Goal: Task Accomplishment & Management: Manage account settings

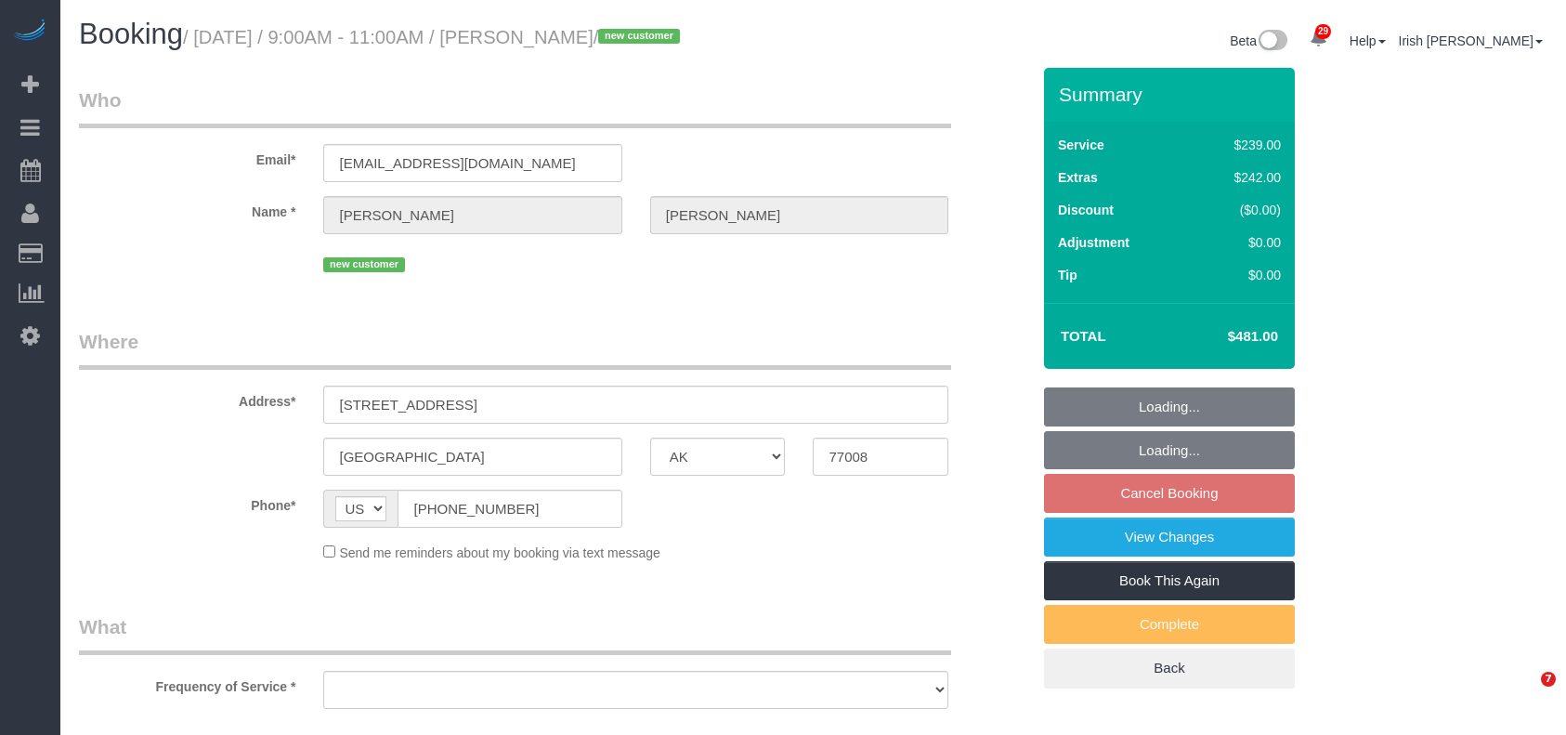
select select "[GEOGRAPHIC_DATA]"
select select "object:9268"
select select "string:fspay-7b152e85-a54b-41a6-b25f-94f210529512"
select select "3"
select select "object:9355"
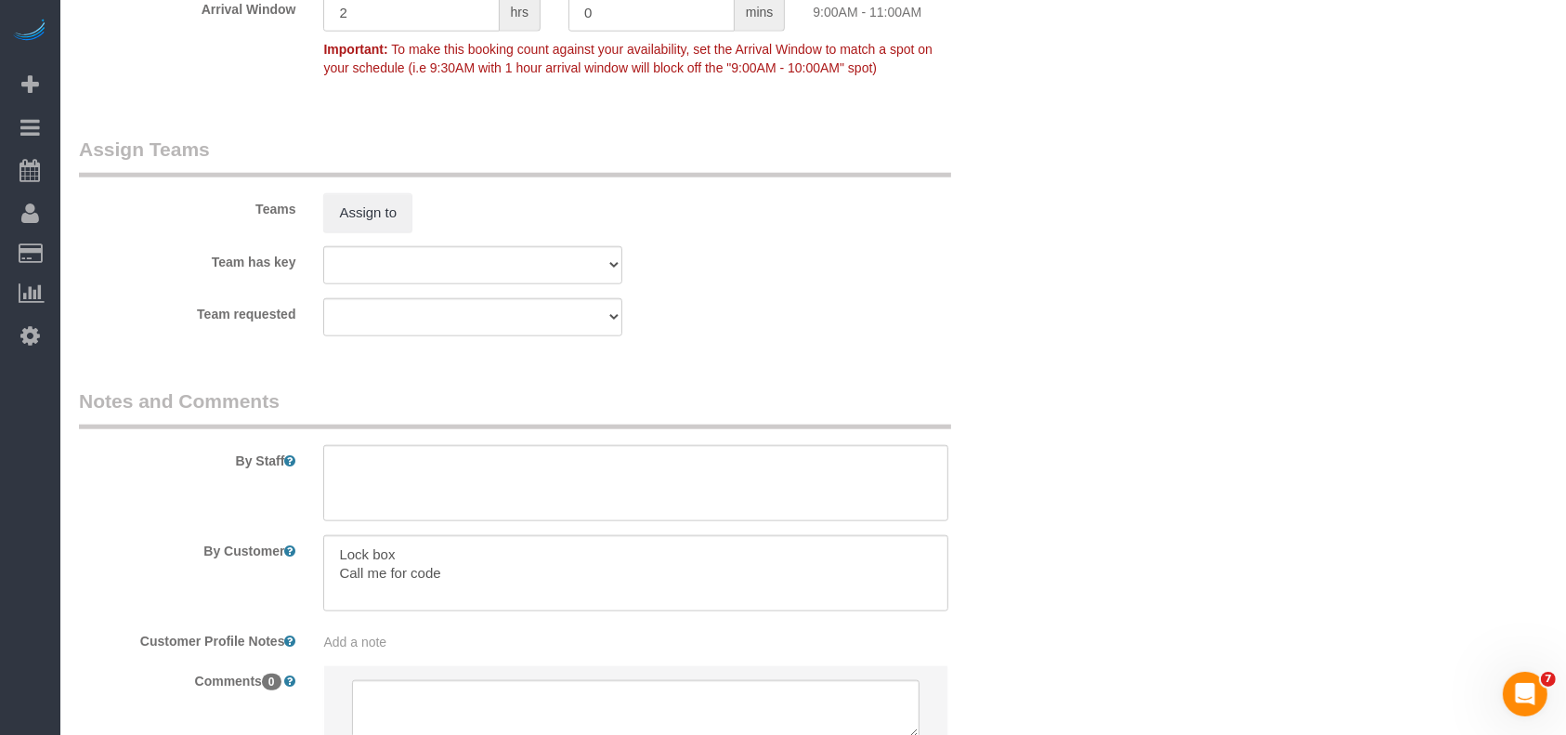
scroll to position [2025, 0]
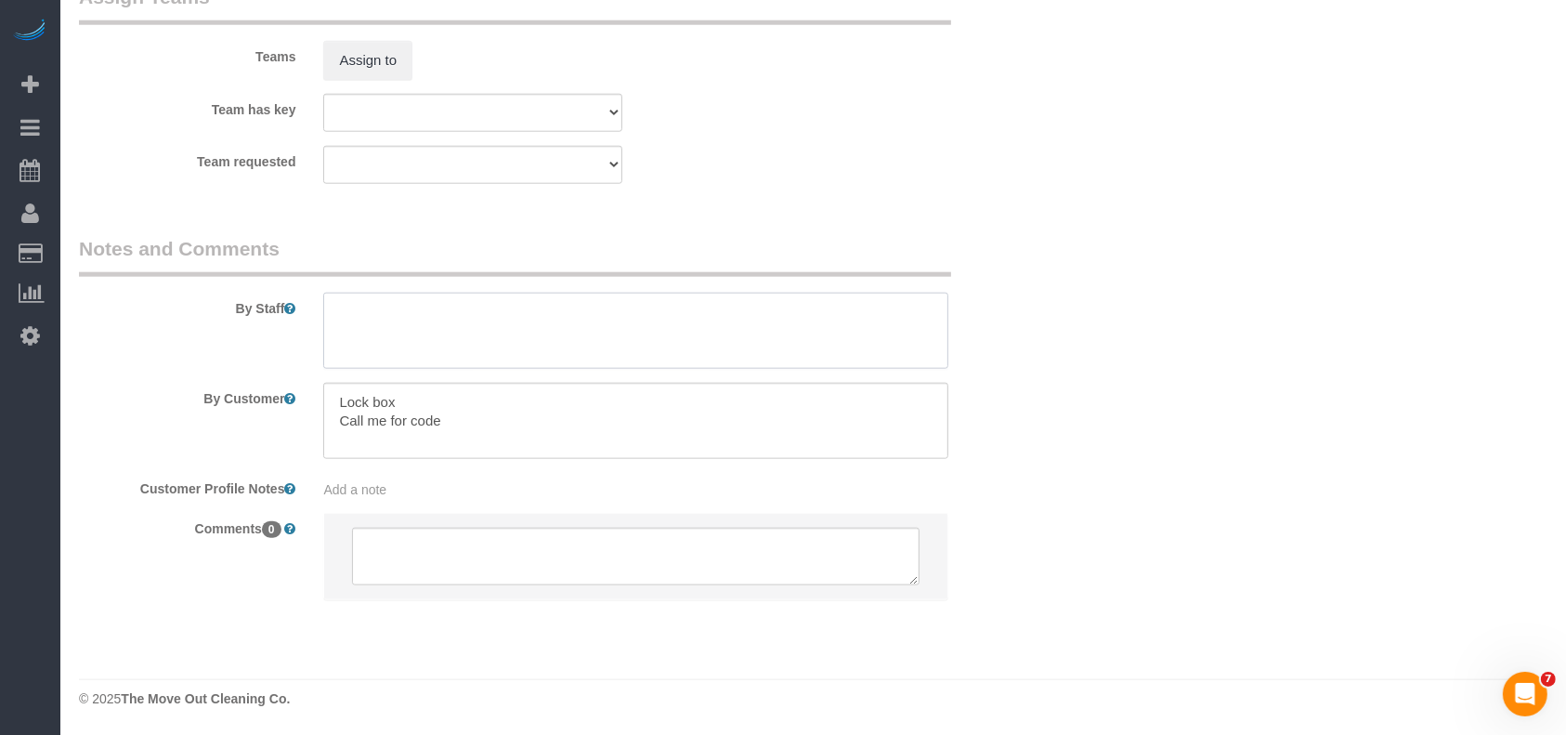
click at [460, 338] on textarea at bounding box center [635, 331] width 625 height 76
paste textarea "1964"
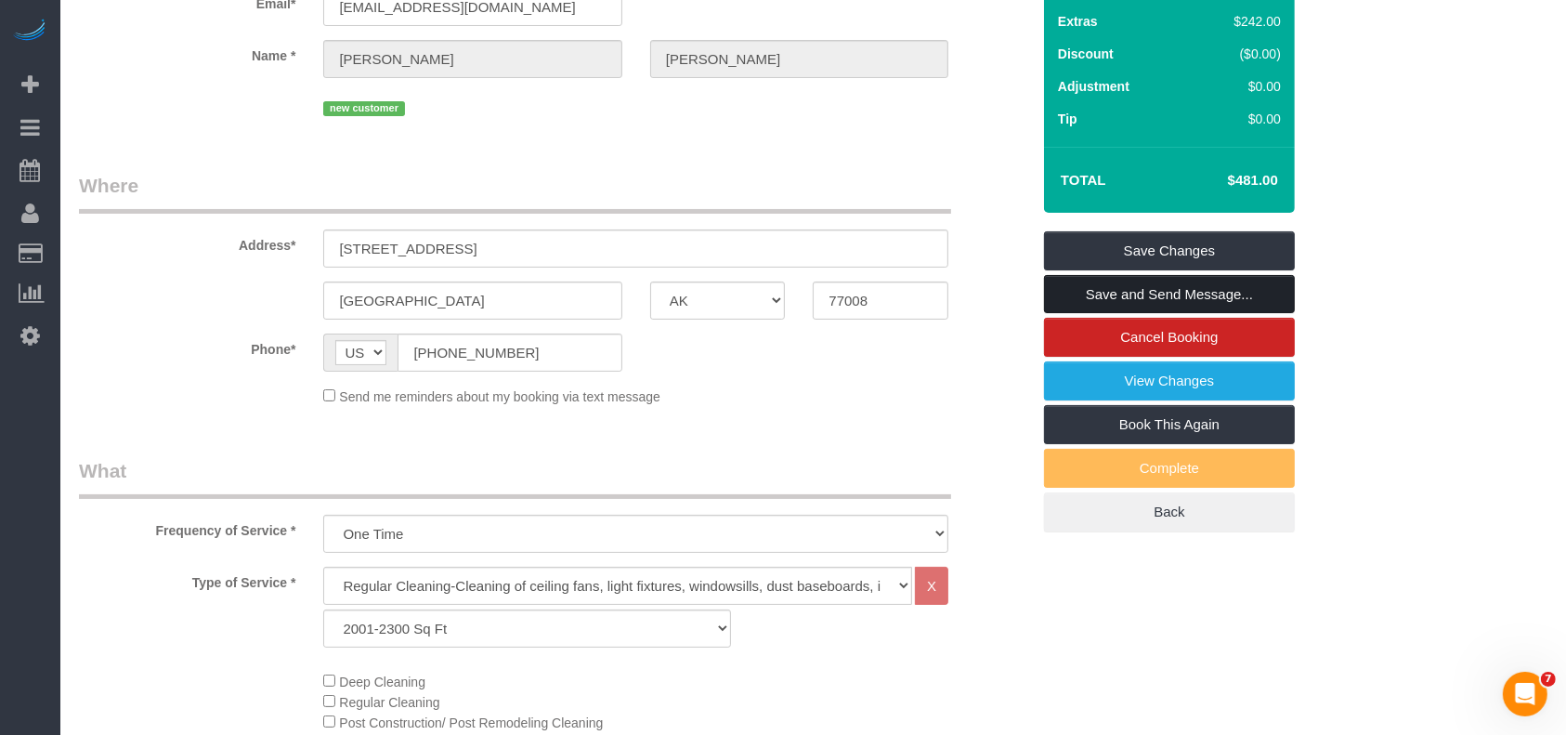
scroll to position [44, 0]
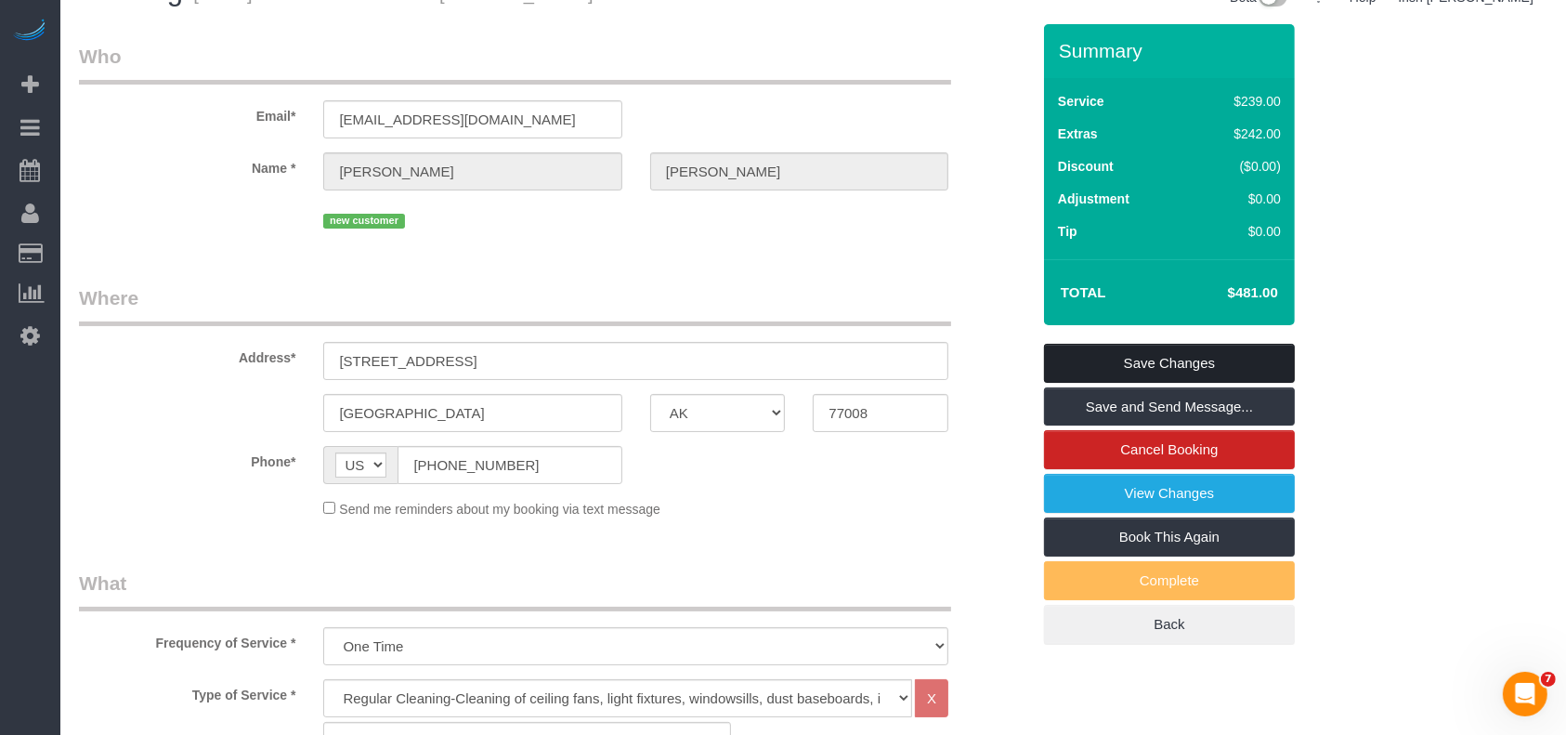
type textarea "1964"
click at [1130, 353] on link "Save Changes" at bounding box center [1169, 363] width 251 height 39
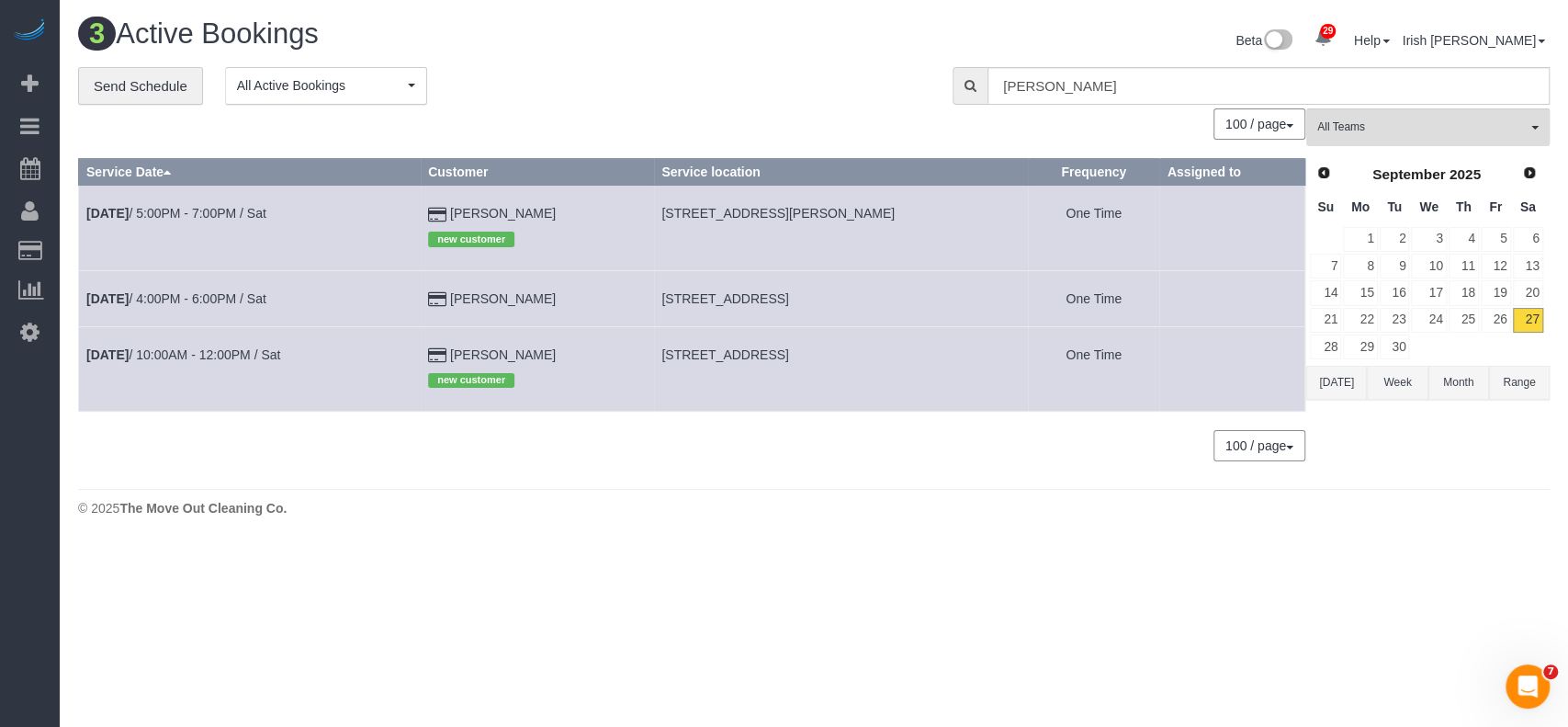
drag, startPoint x: 459, startPoint y: 313, endPoint x: 449, endPoint y: 312, distance: 10.0
click at [449, 312] on td "[PERSON_NAME]" at bounding box center [537, 298] width 233 height 56
drag, startPoint x: 566, startPoint y: 302, endPoint x: 463, endPoint y: 304, distance: 103.0
click at [463, 304] on td "[PERSON_NAME]" at bounding box center [537, 298] width 233 height 56
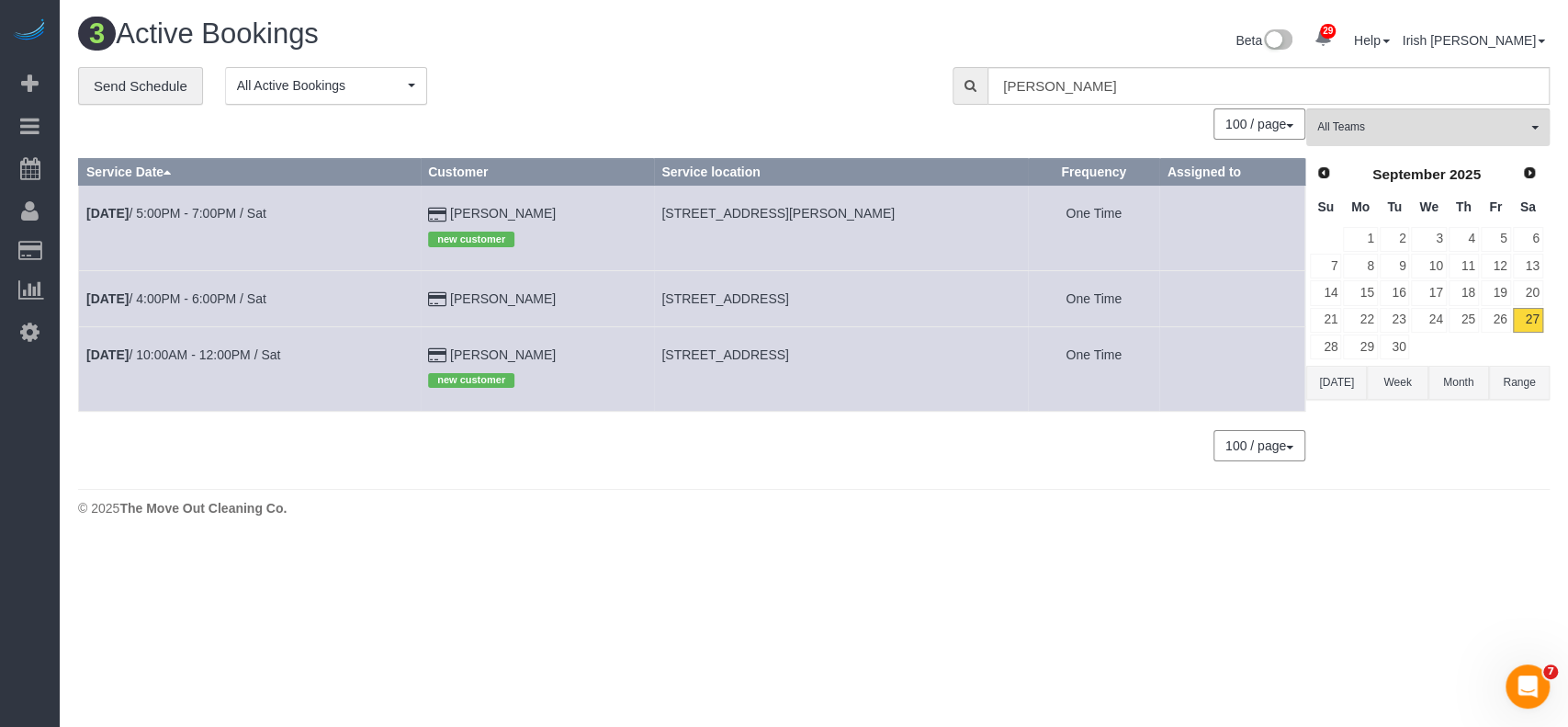
copy td "[PERSON_NAME]"
click at [1337, 390] on button "[DATE]" at bounding box center [1336, 383] width 60 height 34
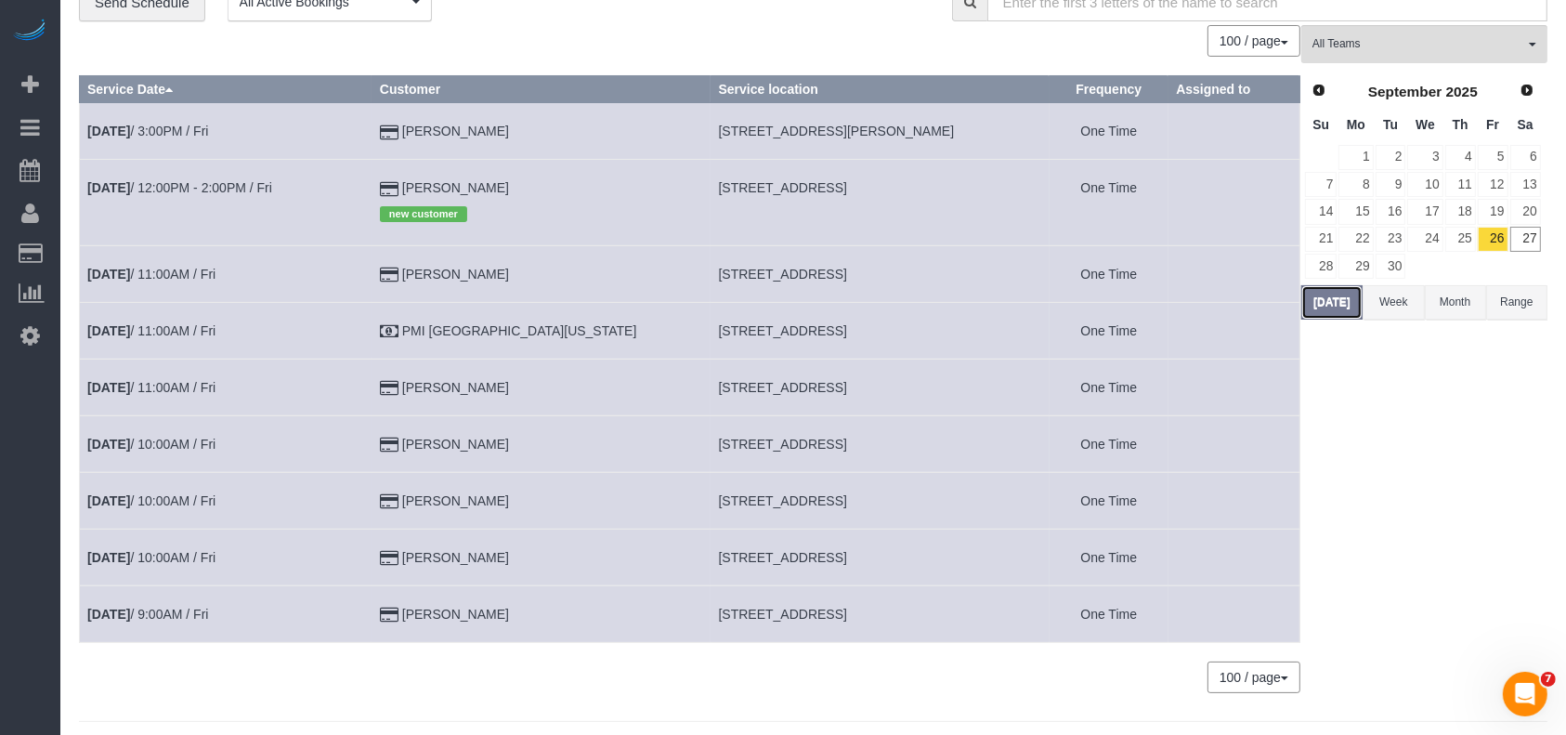
scroll to position [124, 0]
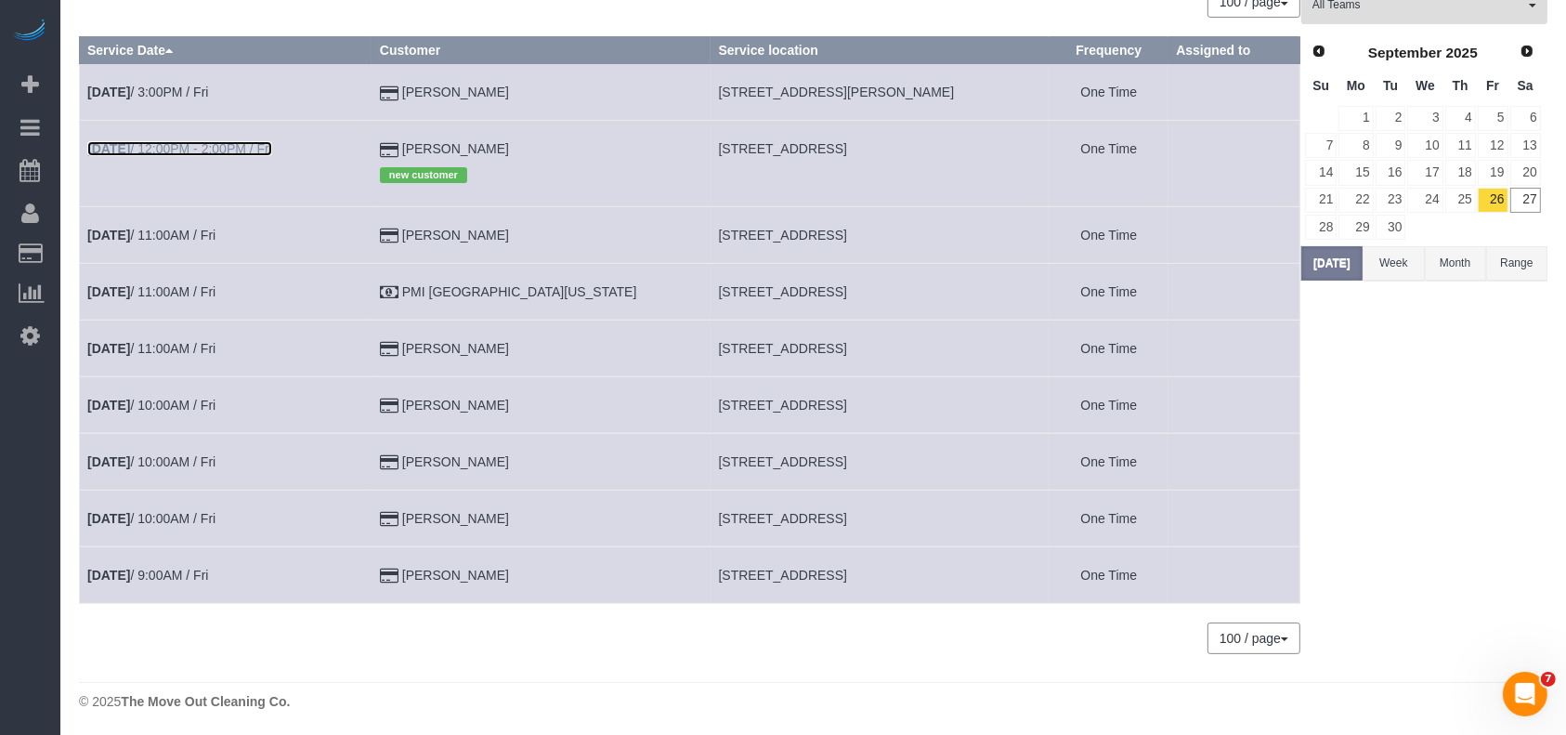
click at [253, 142] on link "[DATE] 12:00PM - 2:00PM / Fri" at bounding box center [179, 148] width 185 height 15
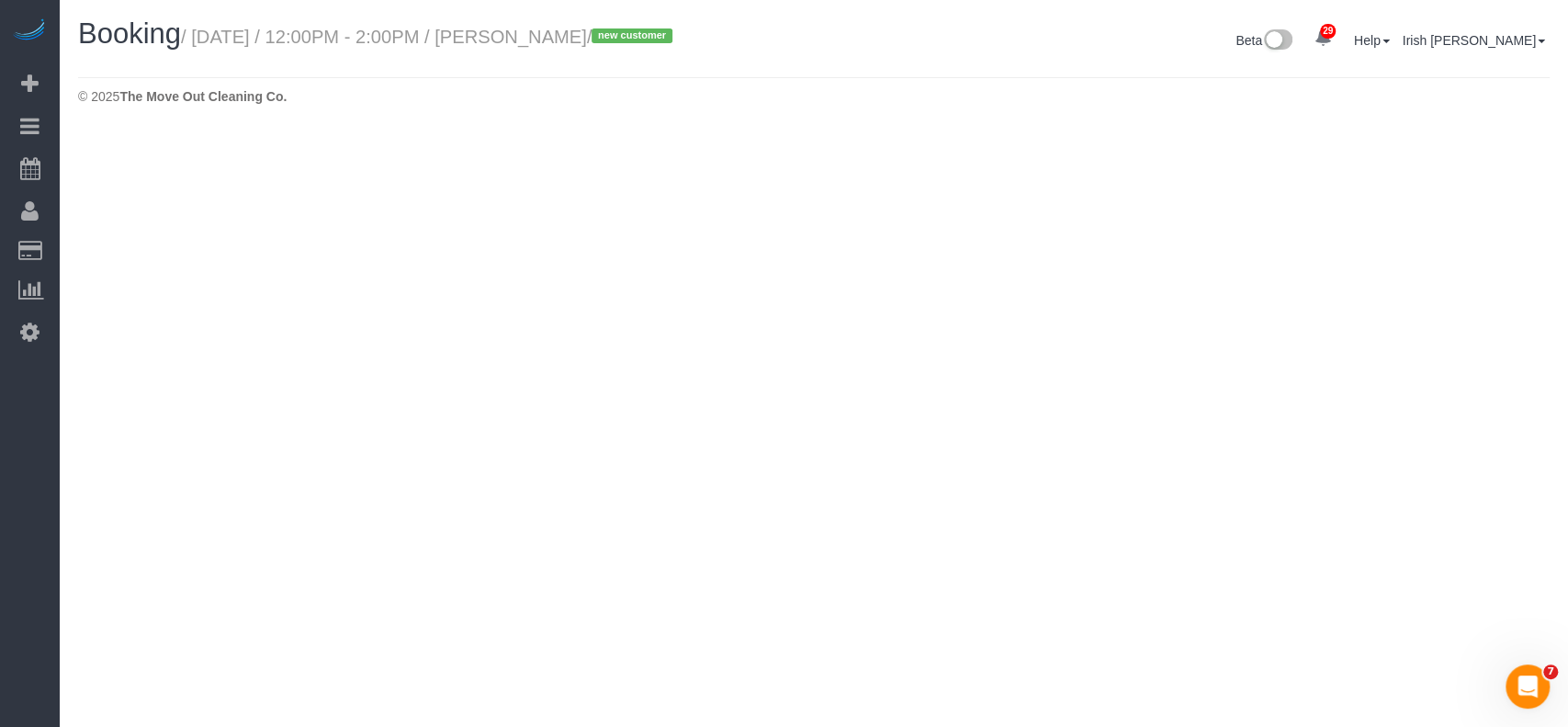
select select "[GEOGRAPHIC_DATA]"
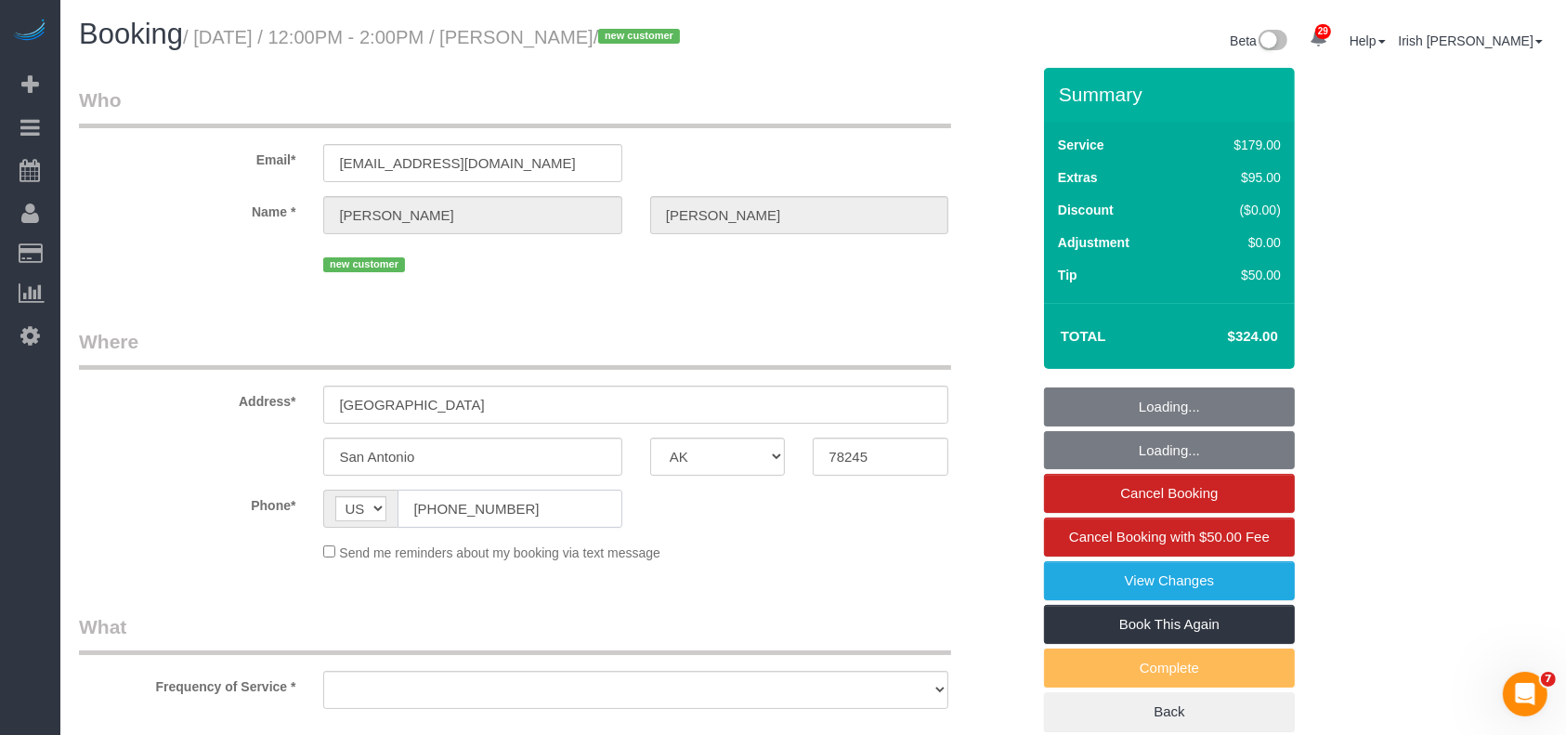
select select "spot286"
select select "string:fspay-6478fbe9-aea0-43f7-a351-7aa159f22747"
drag, startPoint x: 457, startPoint y: 495, endPoint x: 322, endPoint y: 480, distance: 135.5
click at [326, 482] on fieldset "Where Address* 9042 [GEOGRAPHIC_DATA] [GEOGRAPHIC_DATA] AK AL AR AZ CA CO CT DC…" at bounding box center [554, 452] width 951 height 248
select select "object:9892"
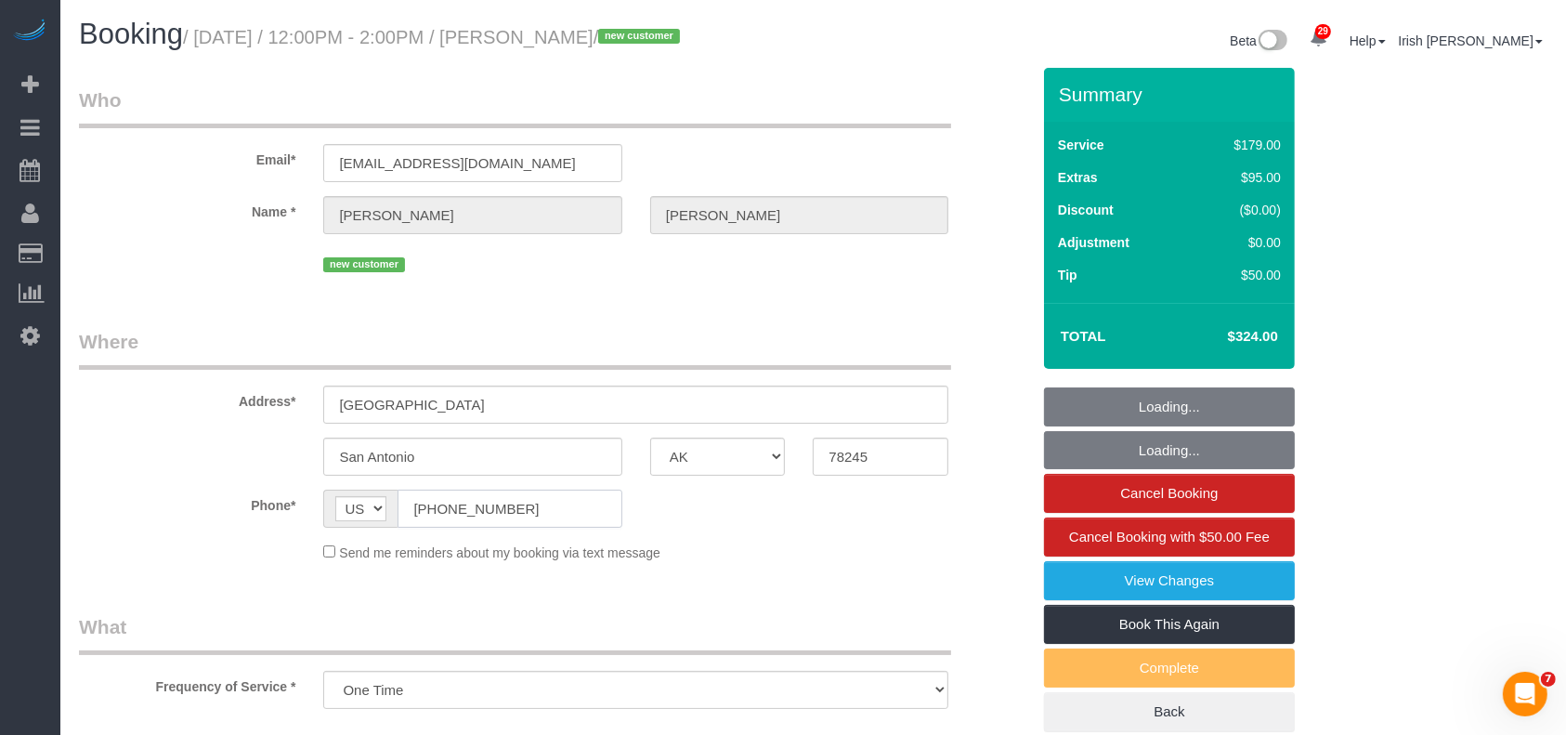
select select "3"
select select "object:9965"
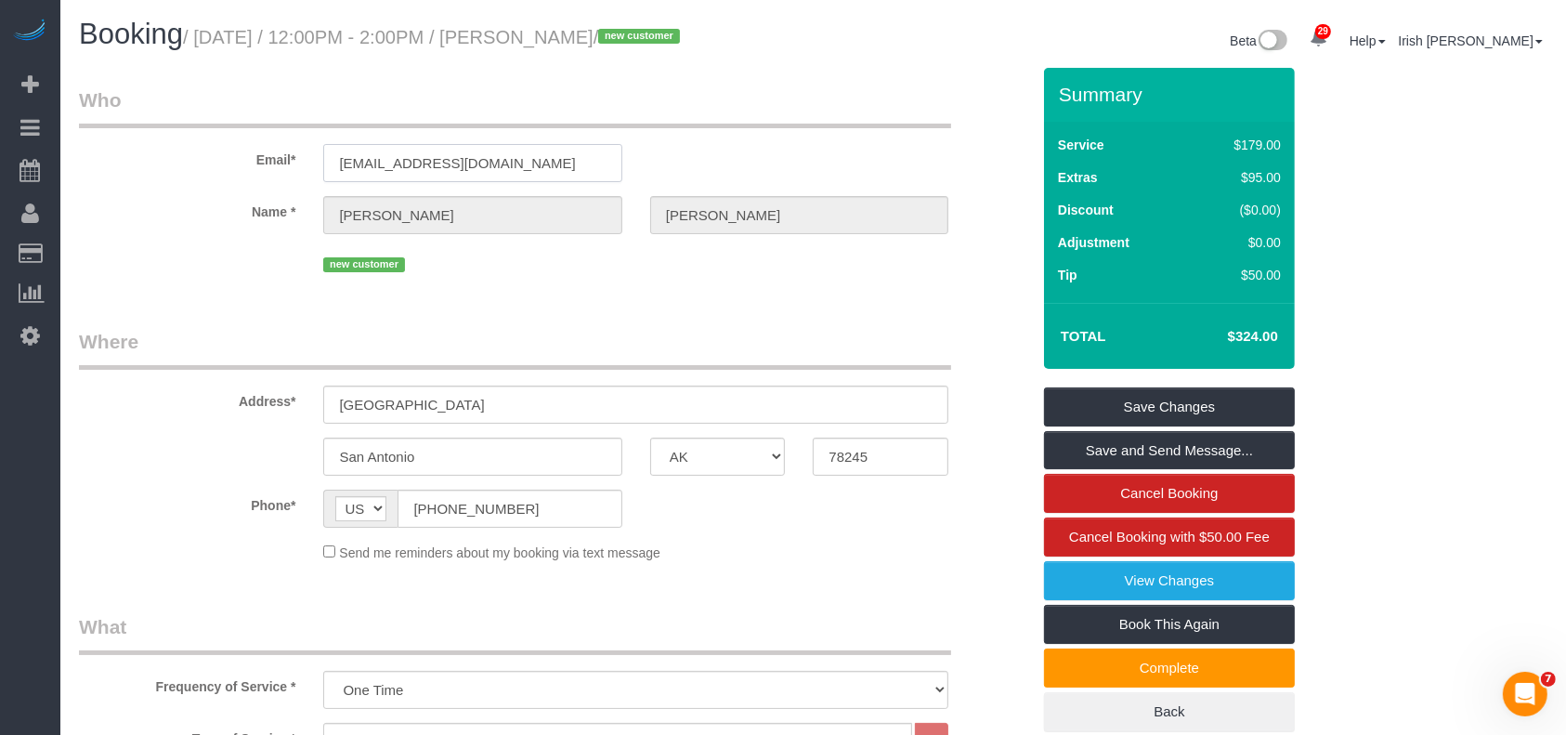
drag, startPoint x: 239, startPoint y: 156, endPoint x: 155, endPoint y: 150, distance: 83.8
click at [163, 153] on div "Email* [EMAIL_ADDRESS][DOMAIN_NAME]" at bounding box center [554, 134] width 979 height 96
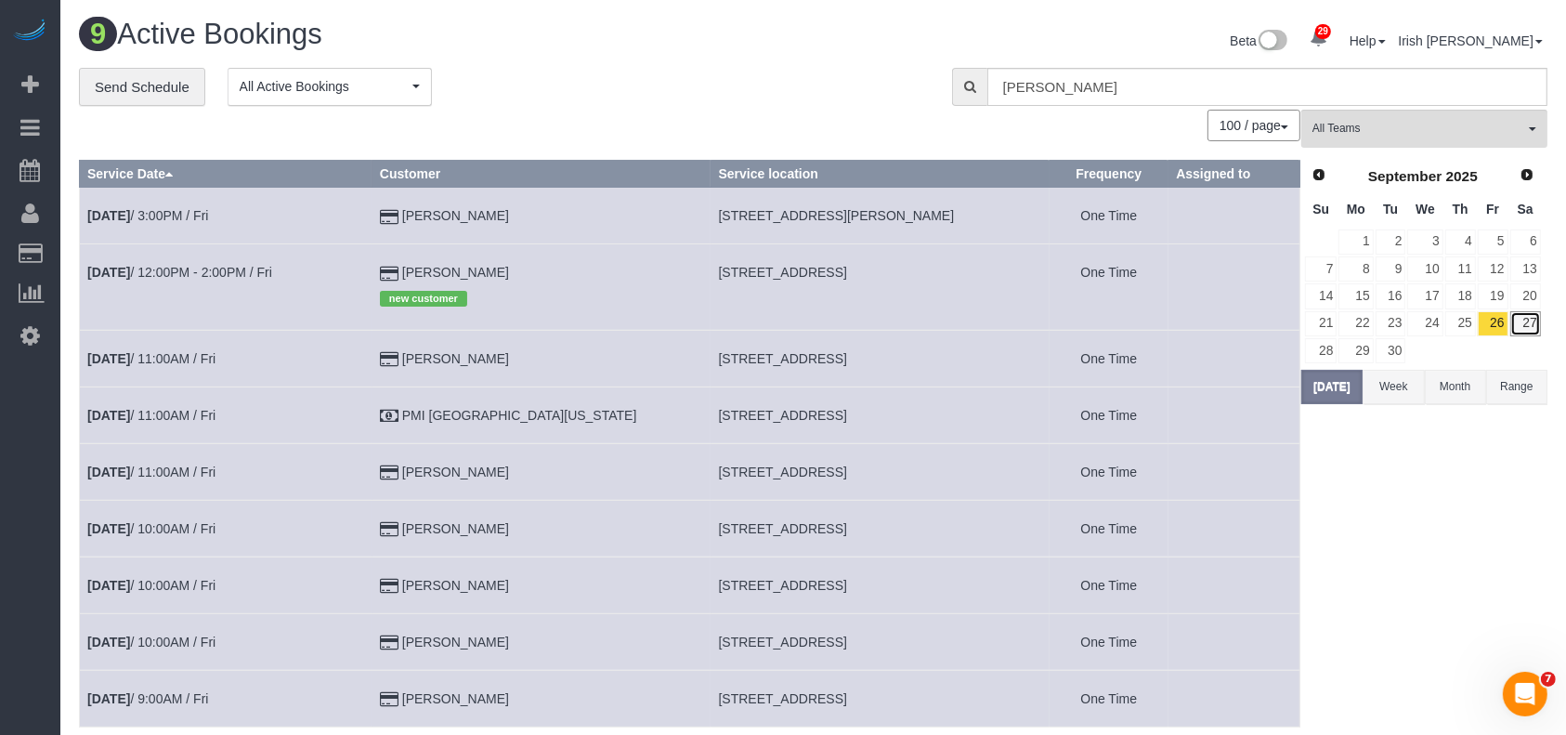
click at [1520, 320] on link "27" at bounding box center [1525, 323] width 31 height 25
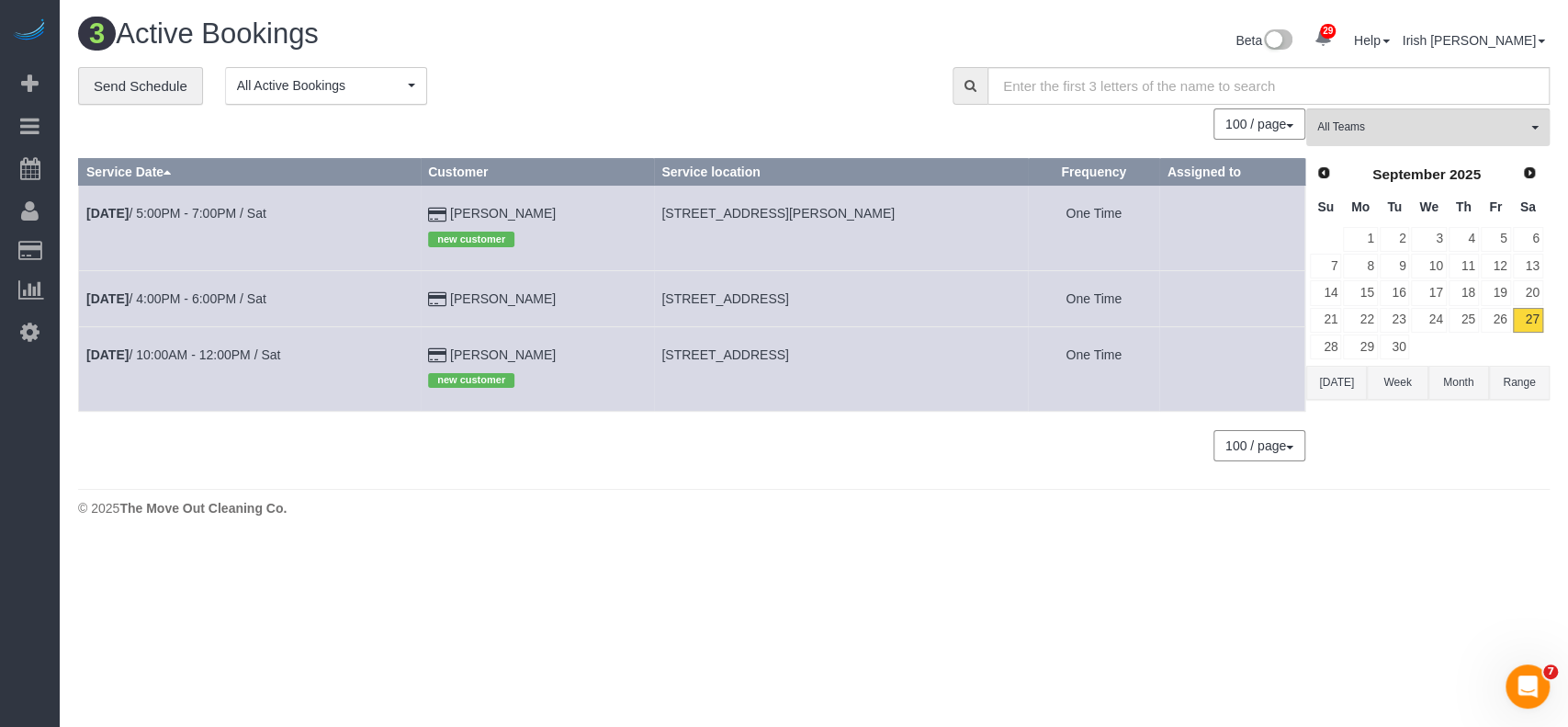
click at [189, 362] on td "[DATE] 10:00AM - 12:00PM / Sat" at bounding box center [250, 368] width 342 height 84
click at [162, 366] on td "[DATE] 10:00AM - 12:00PM / Sat" at bounding box center [250, 368] width 342 height 84
click at [148, 350] on link "[DATE] 10:00AM - 12:00PM / Sat" at bounding box center [183, 354] width 194 height 15
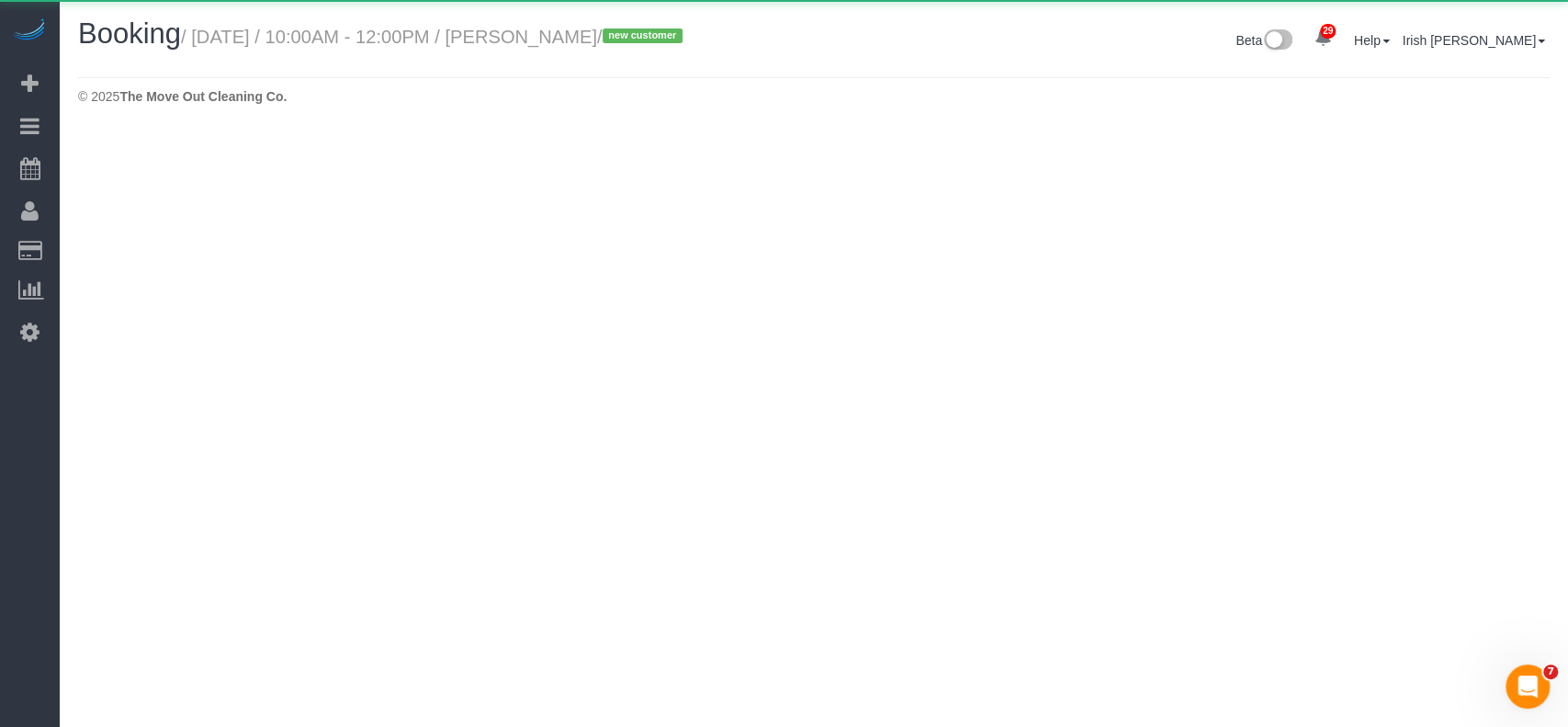
select select "[GEOGRAPHIC_DATA]"
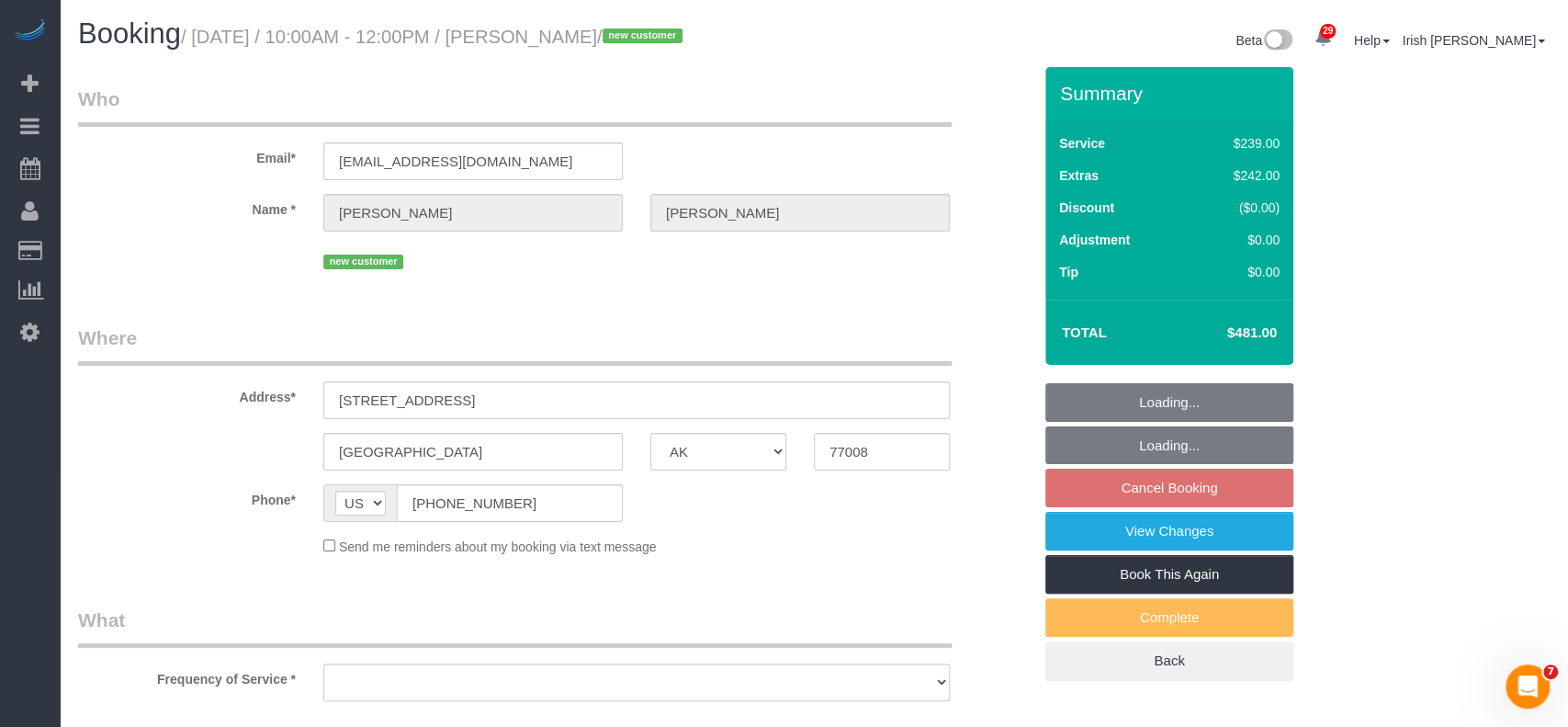
select select "object:10571"
select select "3"
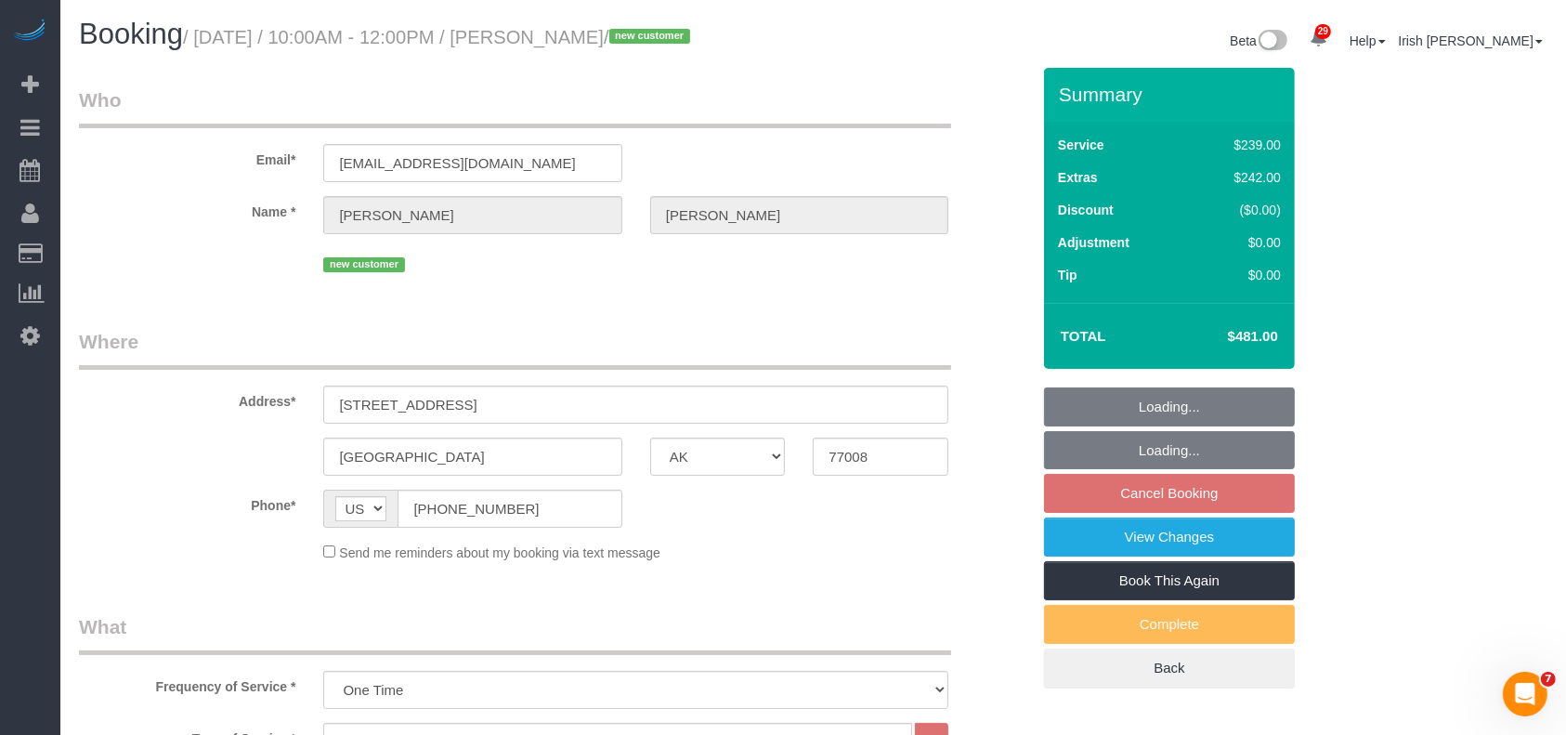
select select "spot308"
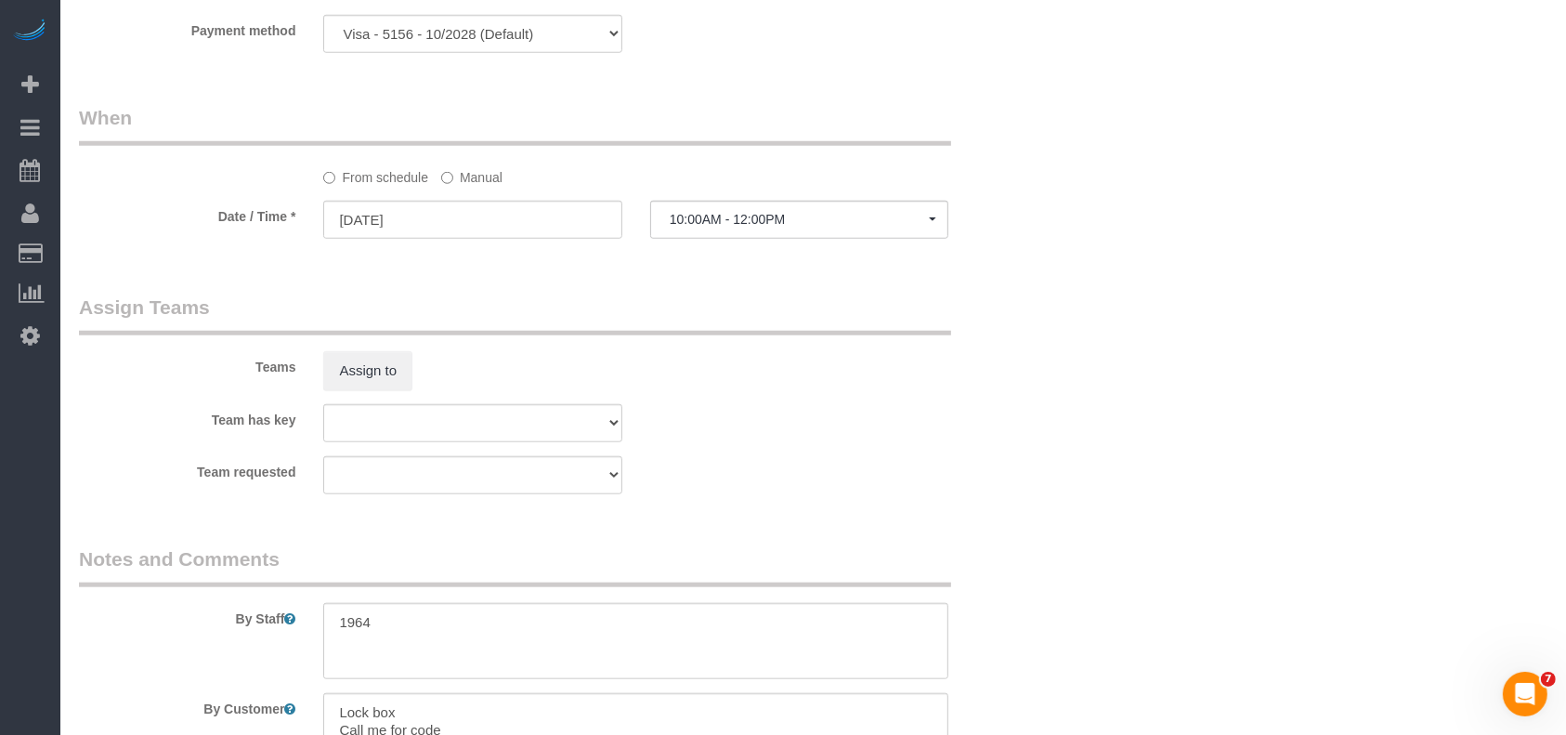
scroll to position [1945, 0]
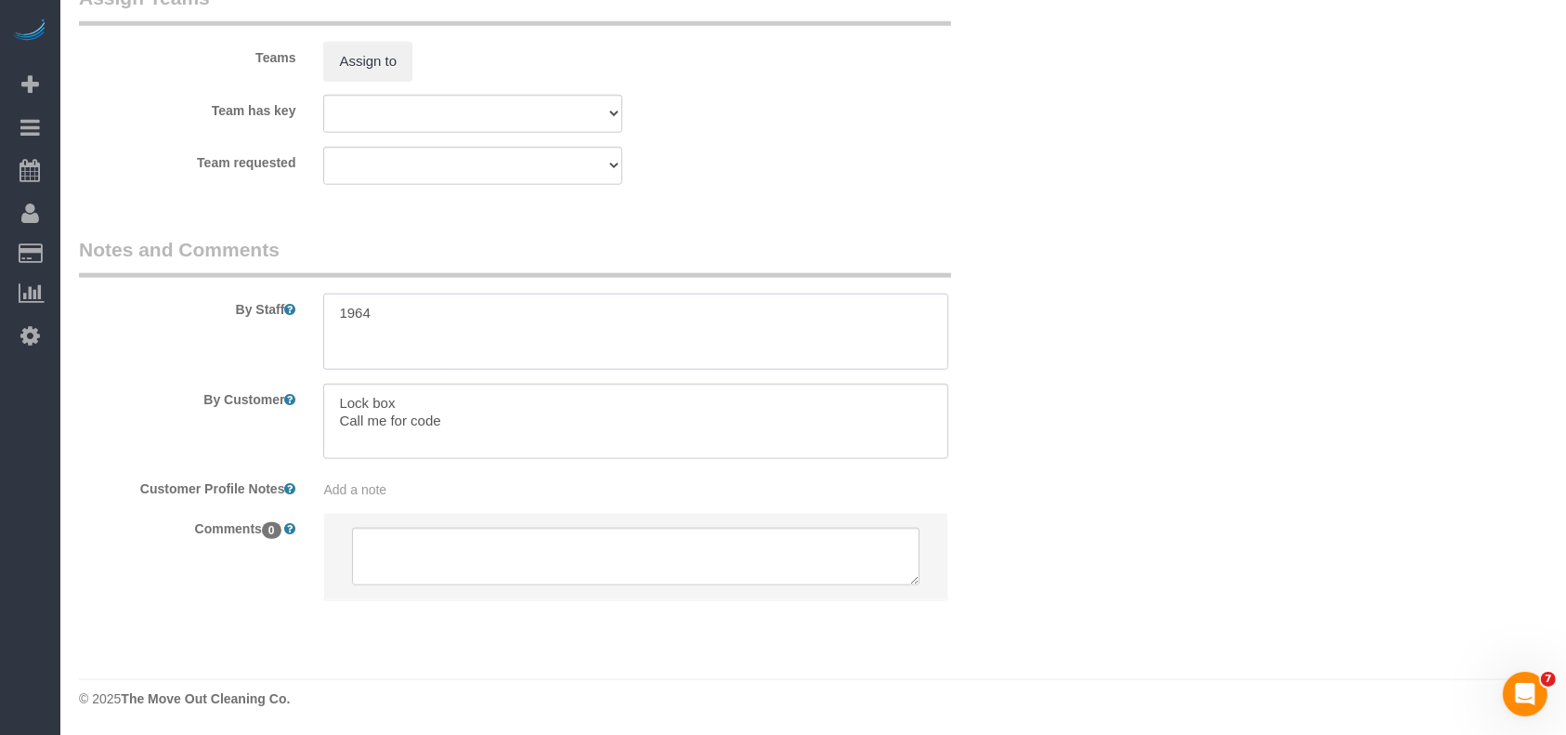
click at [409, 316] on textarea at bounding box center [635, 332] width 625 height 76
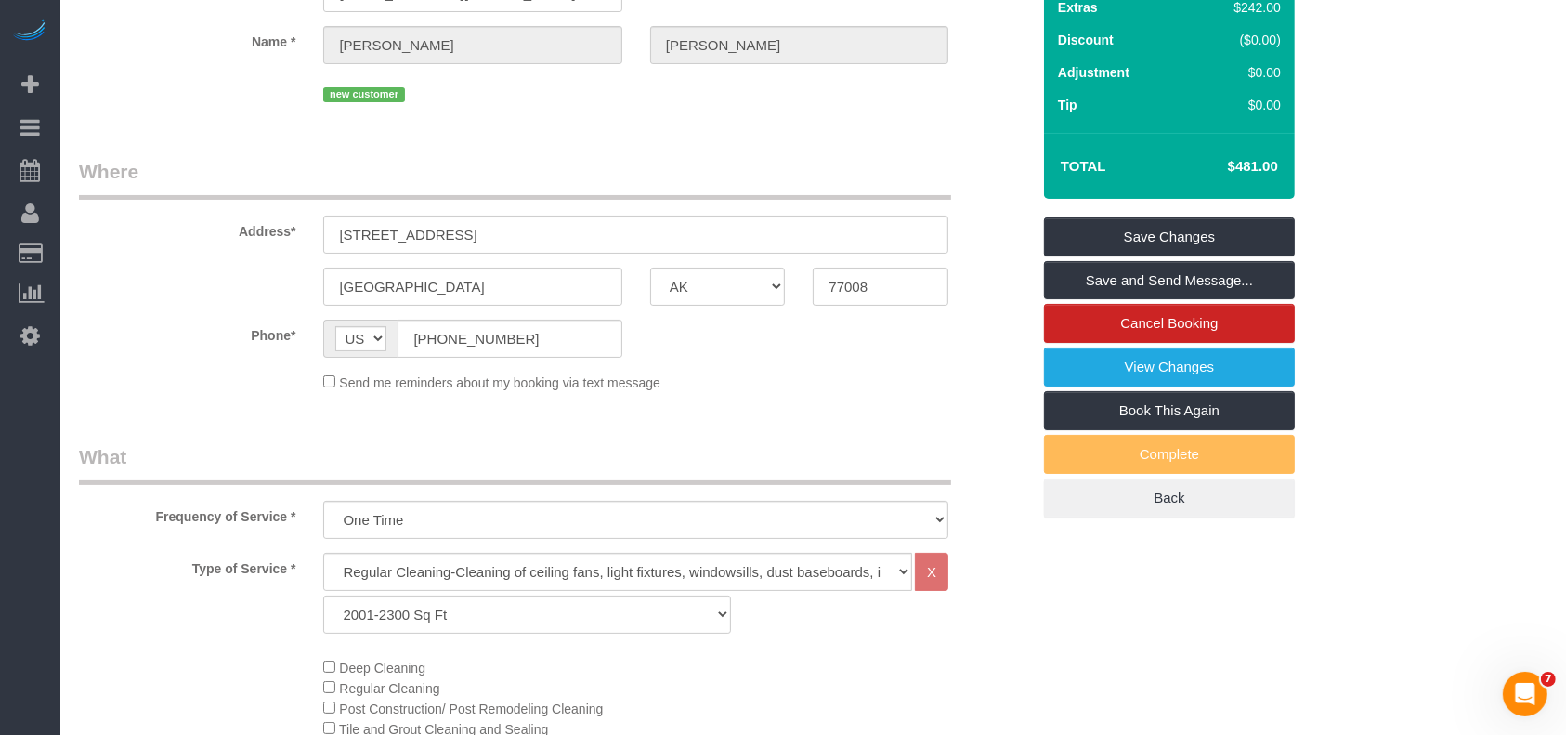
scroll to position [87, 0]
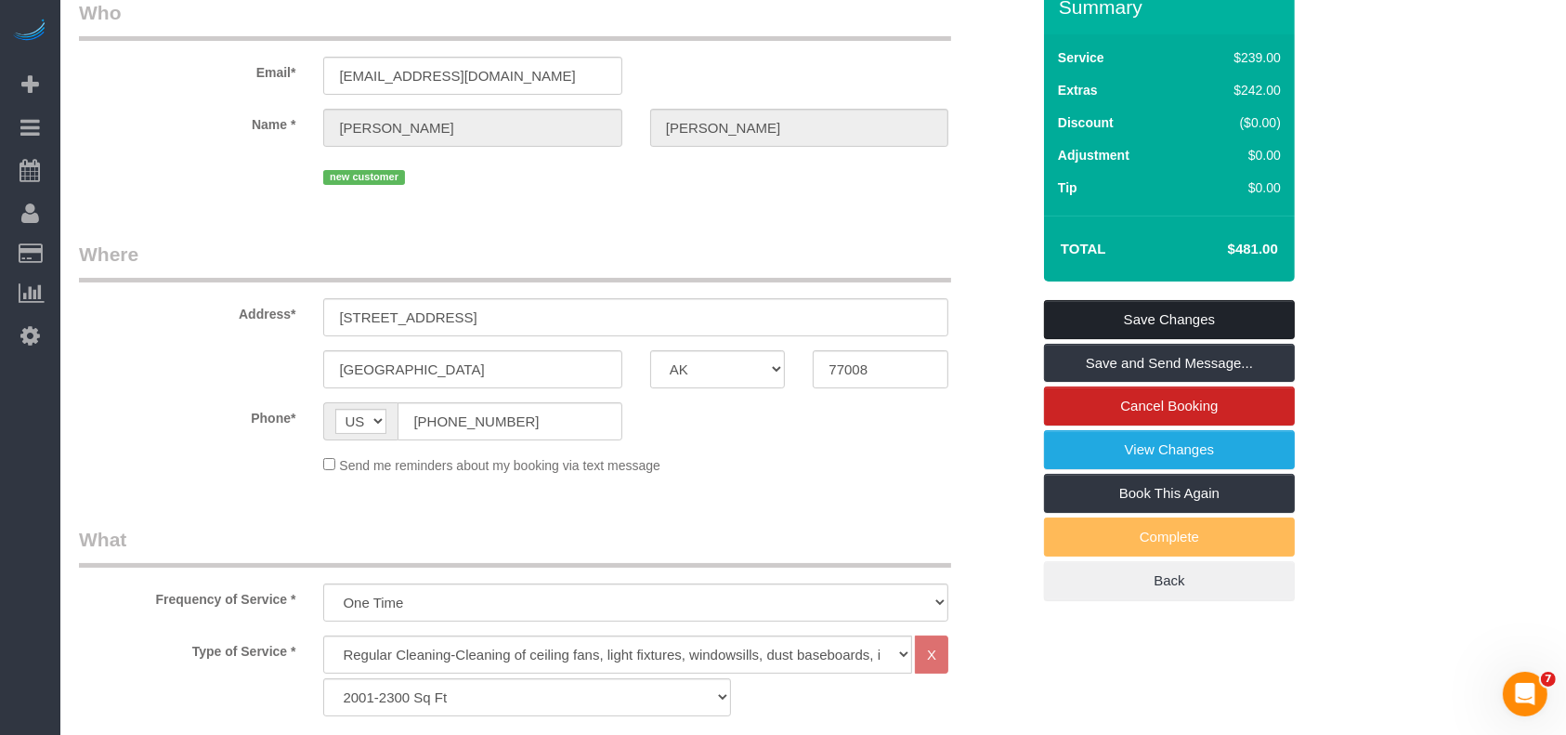
type textarea "1964, will check before cleaning is done. Text 30 mins prior"
click at [1126, 339] on link "Save Changes" at bounding box center [1169, 319] width 251 height 39
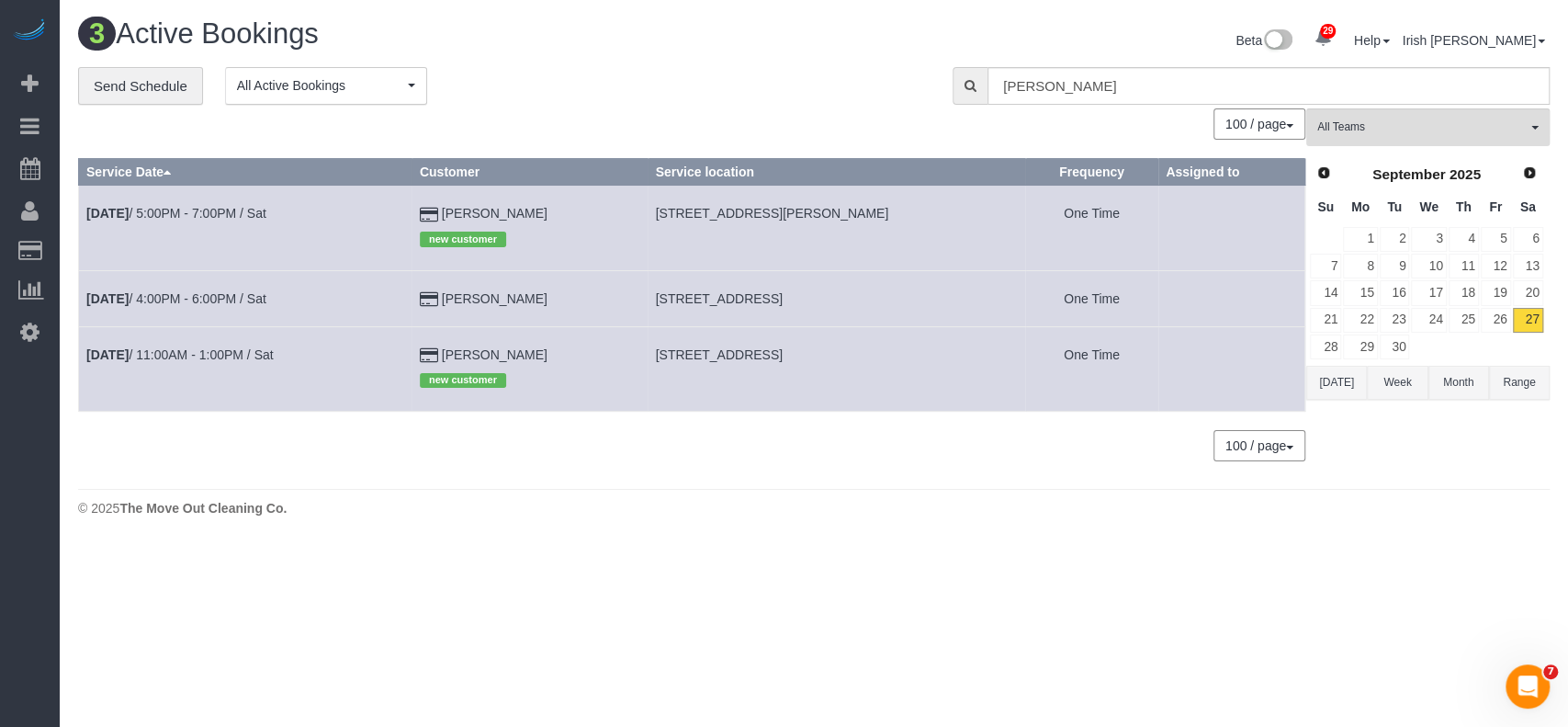
click at [1324, 386] on button "[DATE]" at bounding box center [1336, 383] width 60 height 34
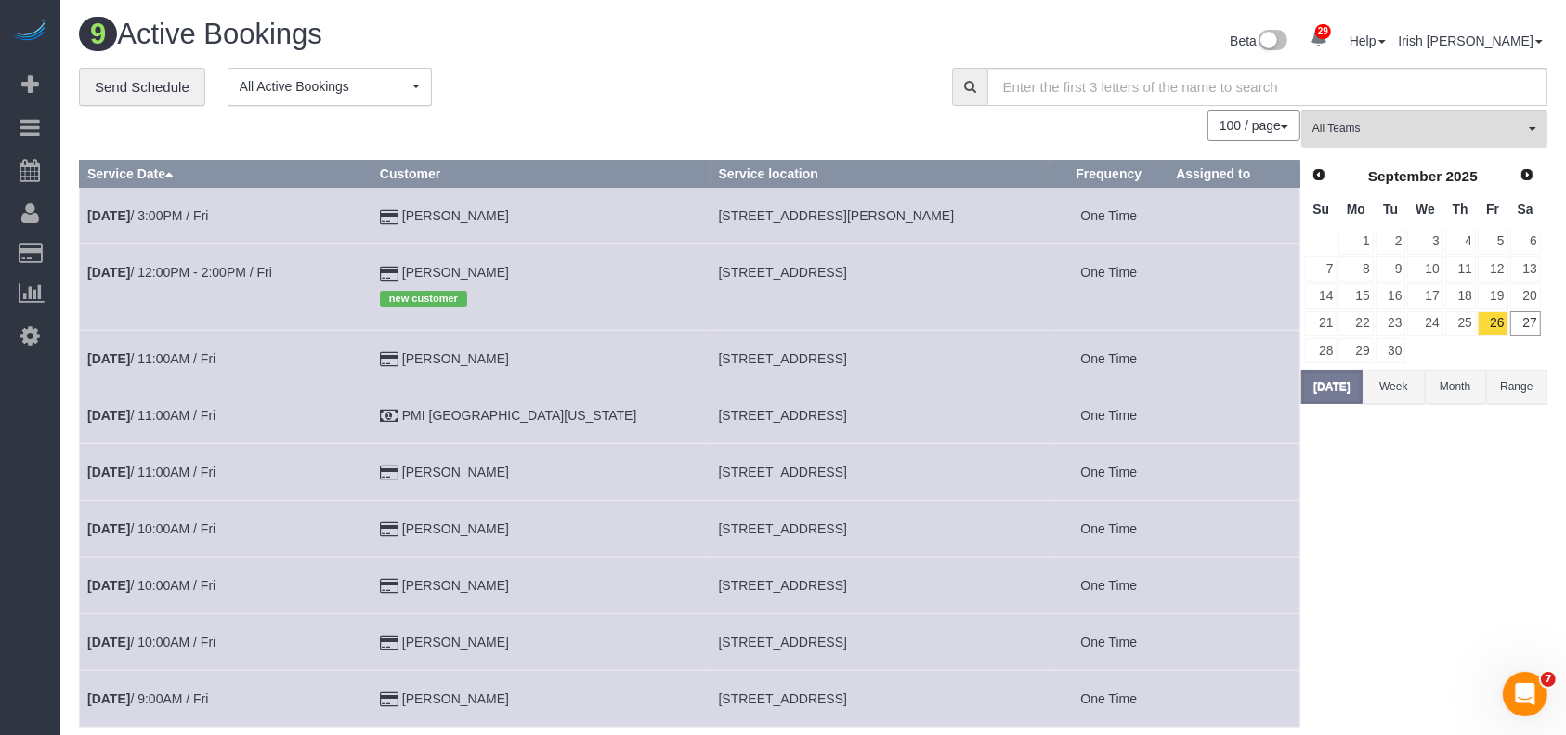
click at [776, 415] on span "[STREET_ADDRESS]" at bounding box center [783, 415] width 128 height 15
copy tr "[STREET_ADDRESS]"
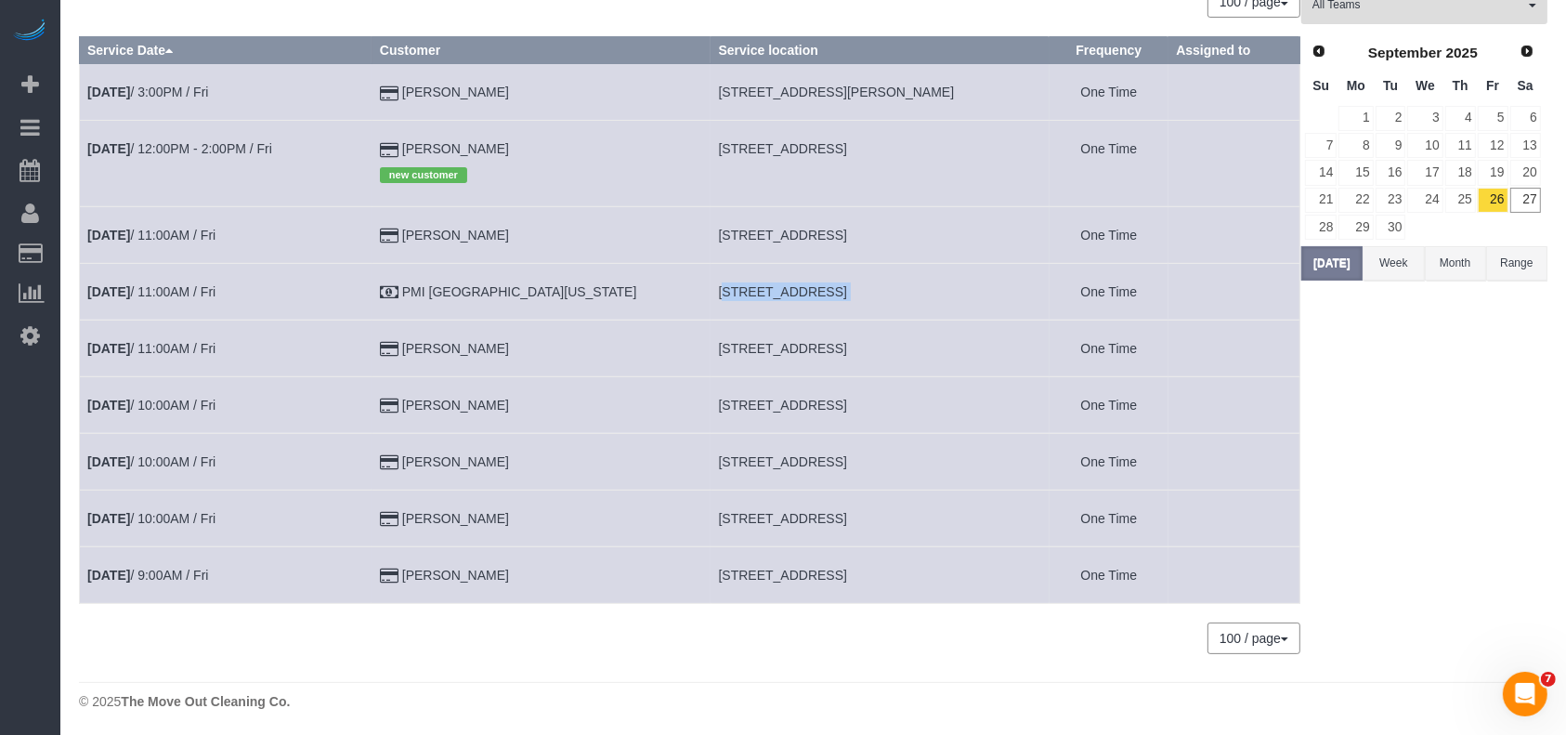
scroll to position [126, 0]
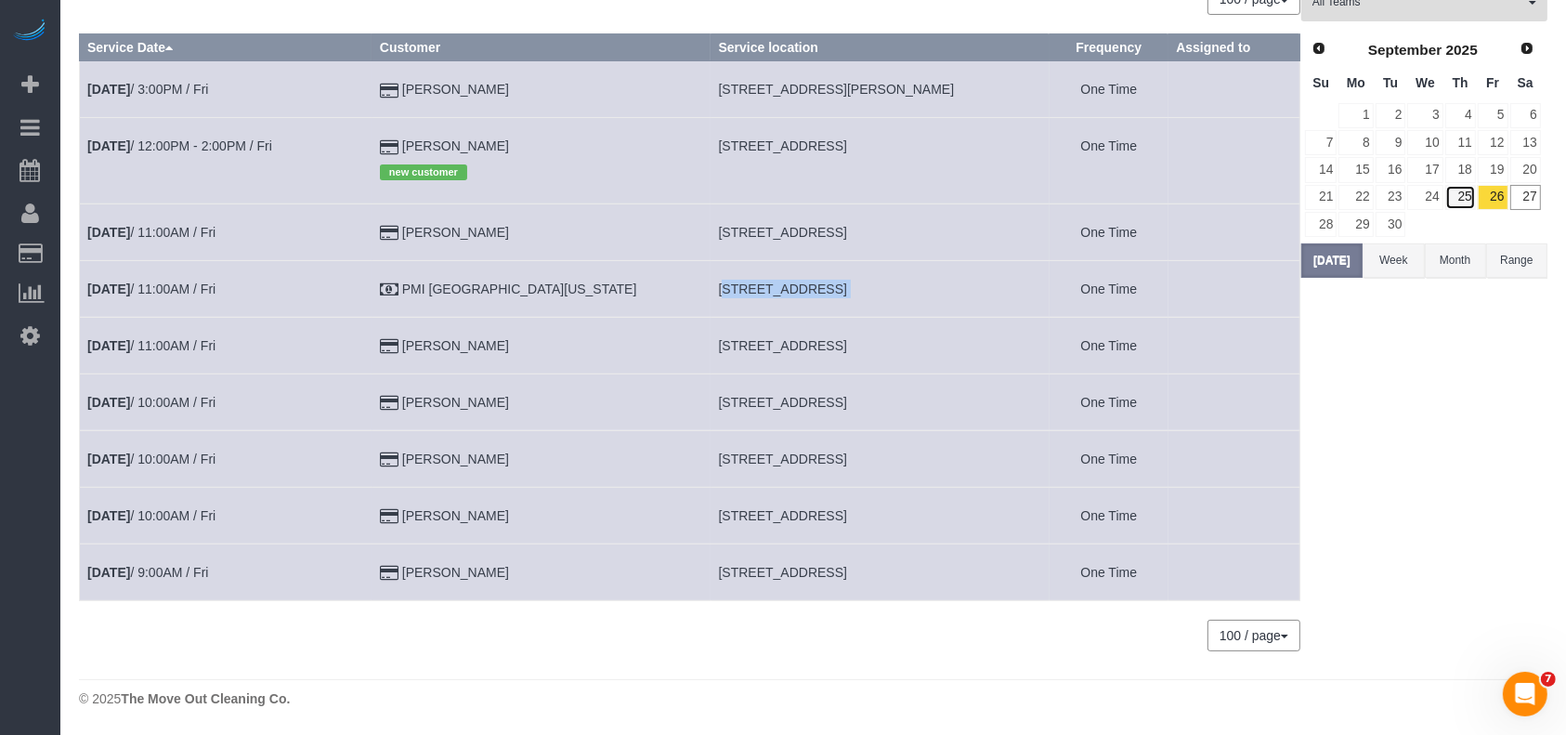
click at [1475, 191] on link "25" at bounding box center [1460, 197] width 31 height 25
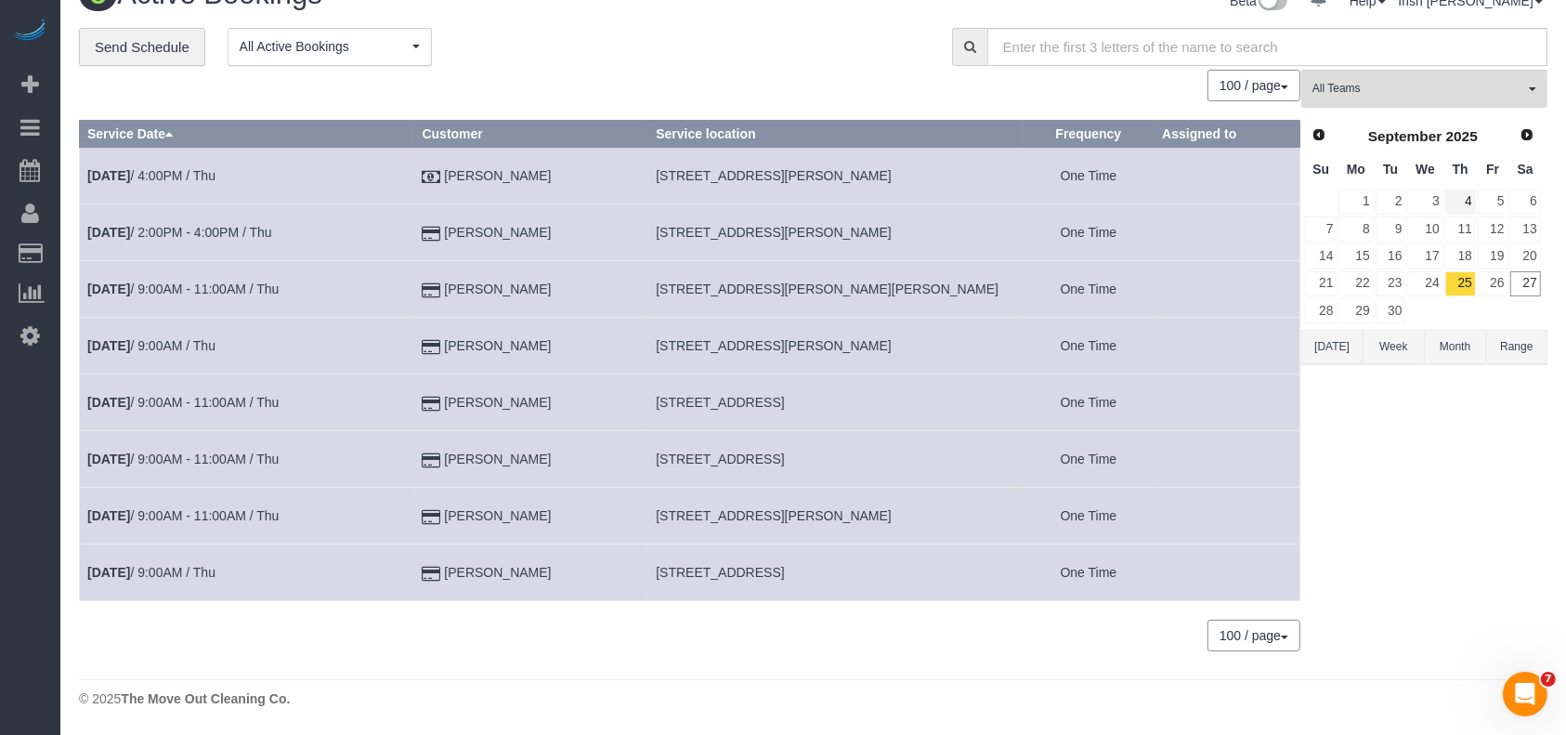
scroll to position [39, 0]
click at [1427, 283] on link "24" at bounding box center [1424, 284] width 35 height 25
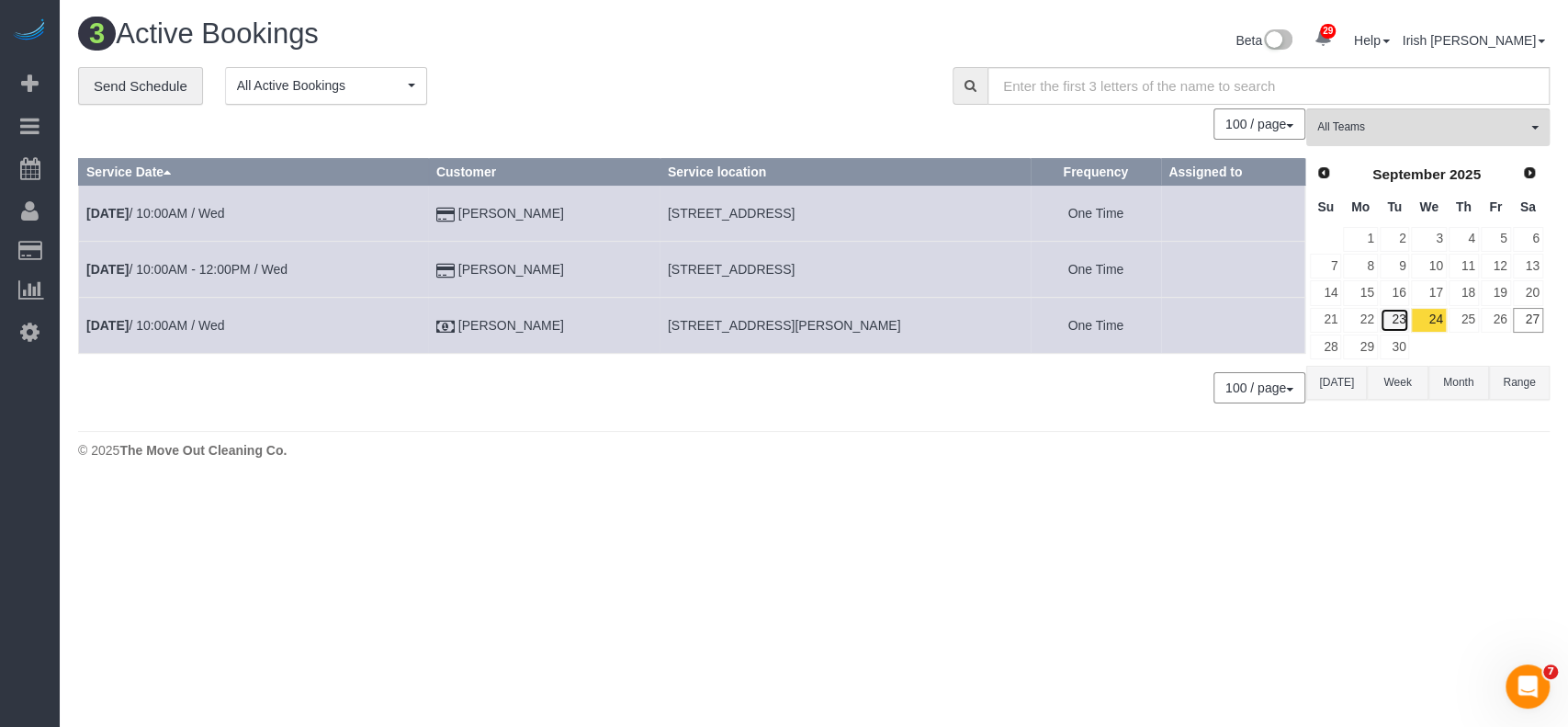
click at [1396, 317] on link "23" at bounding box center [1394, 319] width 31 height 25
click at [1320, 176] on span "Prev" at bounding box center [1322, 171] width 15 height 15
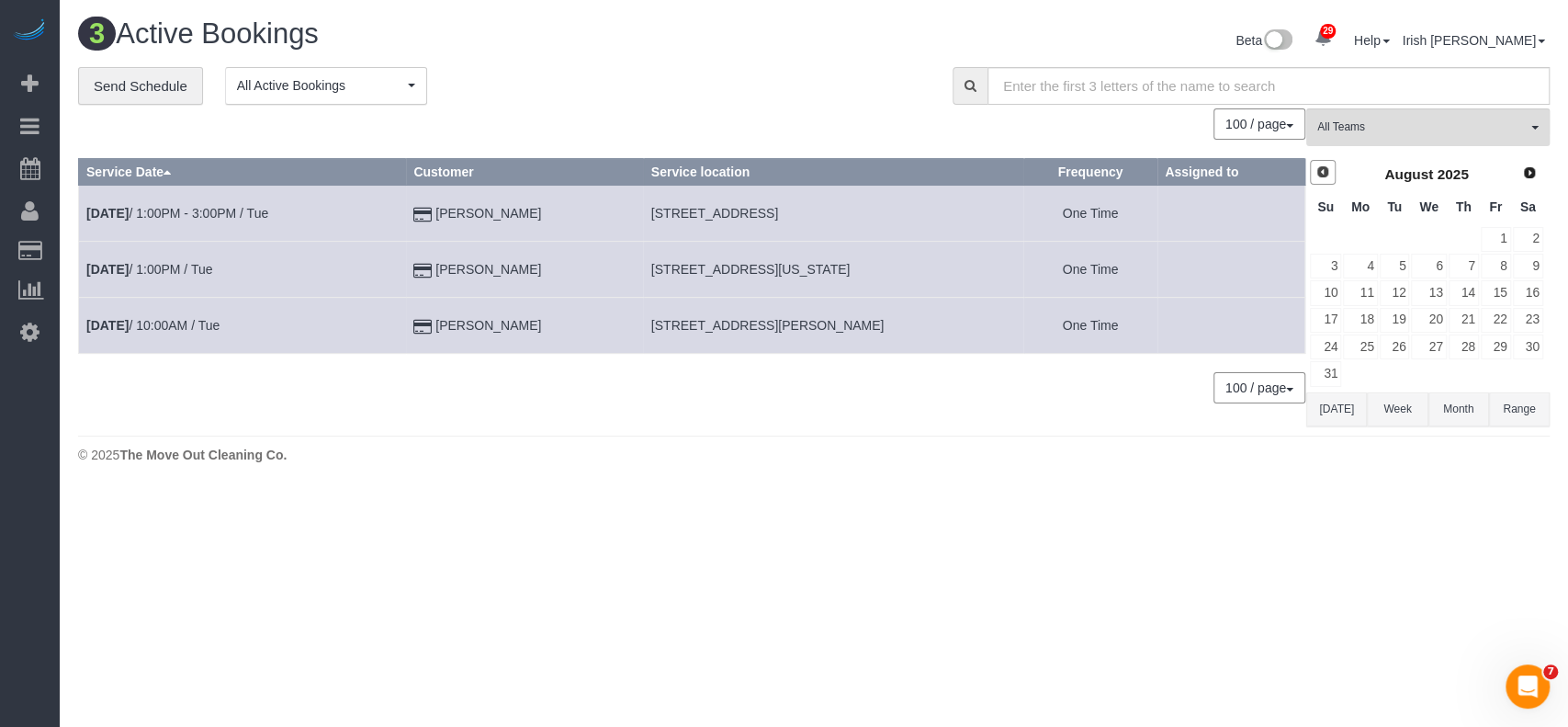
click at [1320, 174] on span "Prev" at bounding box center [1322, 171] width 15 height 15
drag, startPoint x: 1370, startPoint y: 248, endPoint x: 1366, endPoint y: 260, distance: 12.6
click at [1368, 248] on td at bounding box center [1359, 239] width 36 height 27
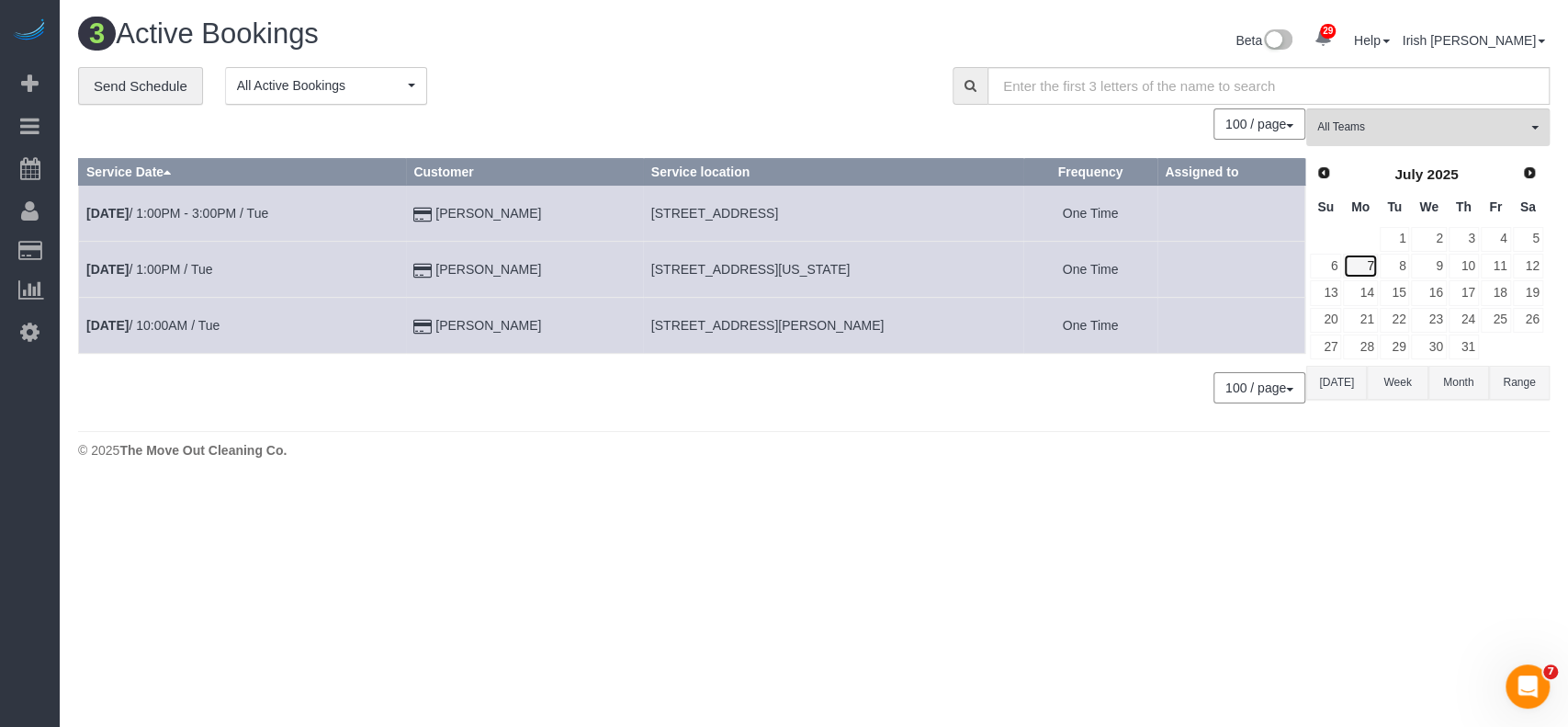
click at [1366, 260] on link "7" at bounding box center [1359, 265] width 34 height 25
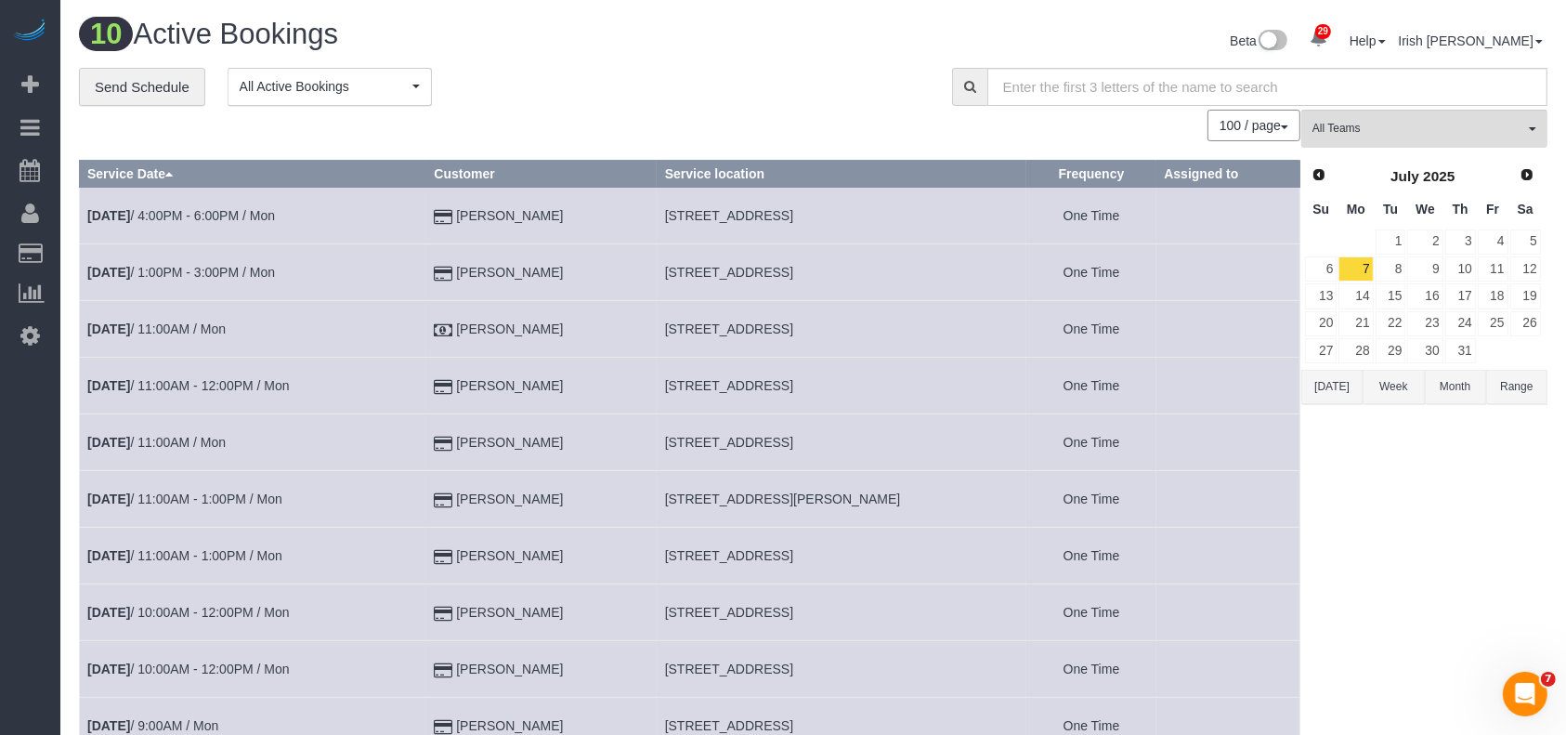
click at [1342, 389] on button "[DATE]" at bounding box center [1331, 387] width 61 height 34
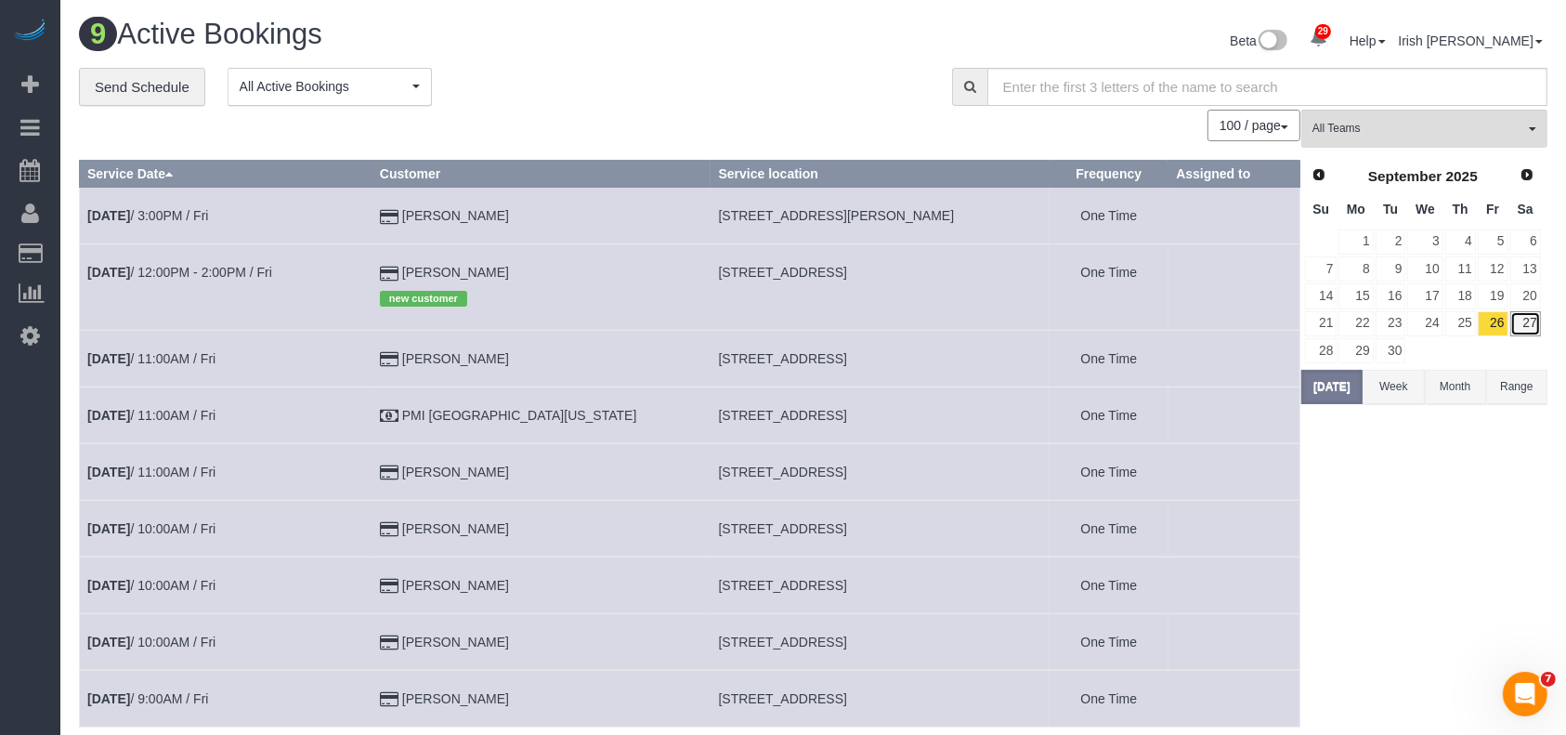
click at [1528, 312] on link "27" at bounding box center [1525, 323] width 31 height 25
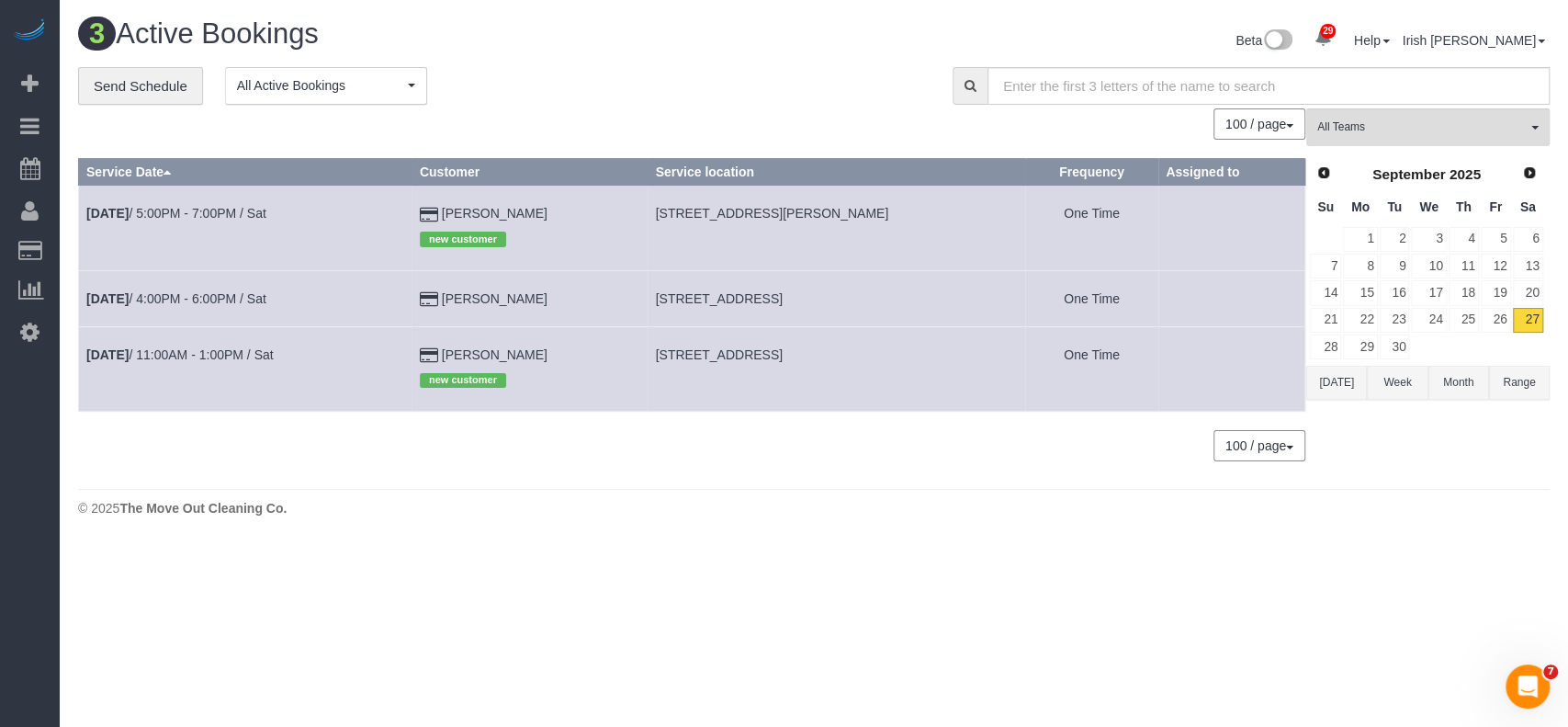
drag, startPoint x: 156, startPoint y: 365, endPoint x: 149, endPoint y: 335, distance: 30.8
click at [154, 345] on td "[DATE] 11:00AM - 1:00PM / Sat" at bounding box center [245, 368] width 333 height 84
click at [148, 359] on link "[DATE] 11:00AM - 1:00PM / Sat" at bounding box center [179, 354] width 187 height 15
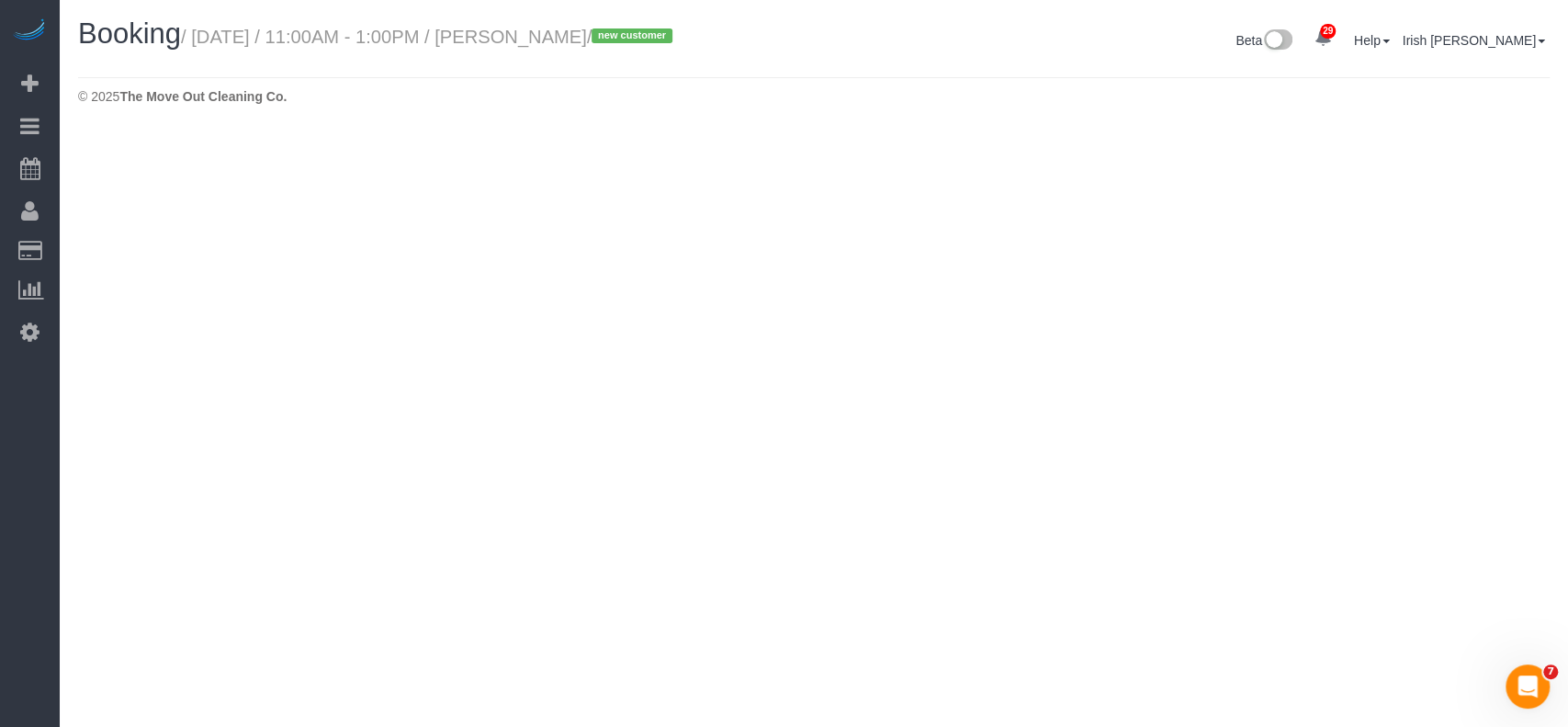
select select "[GEOGRAPHIC_DATA]"
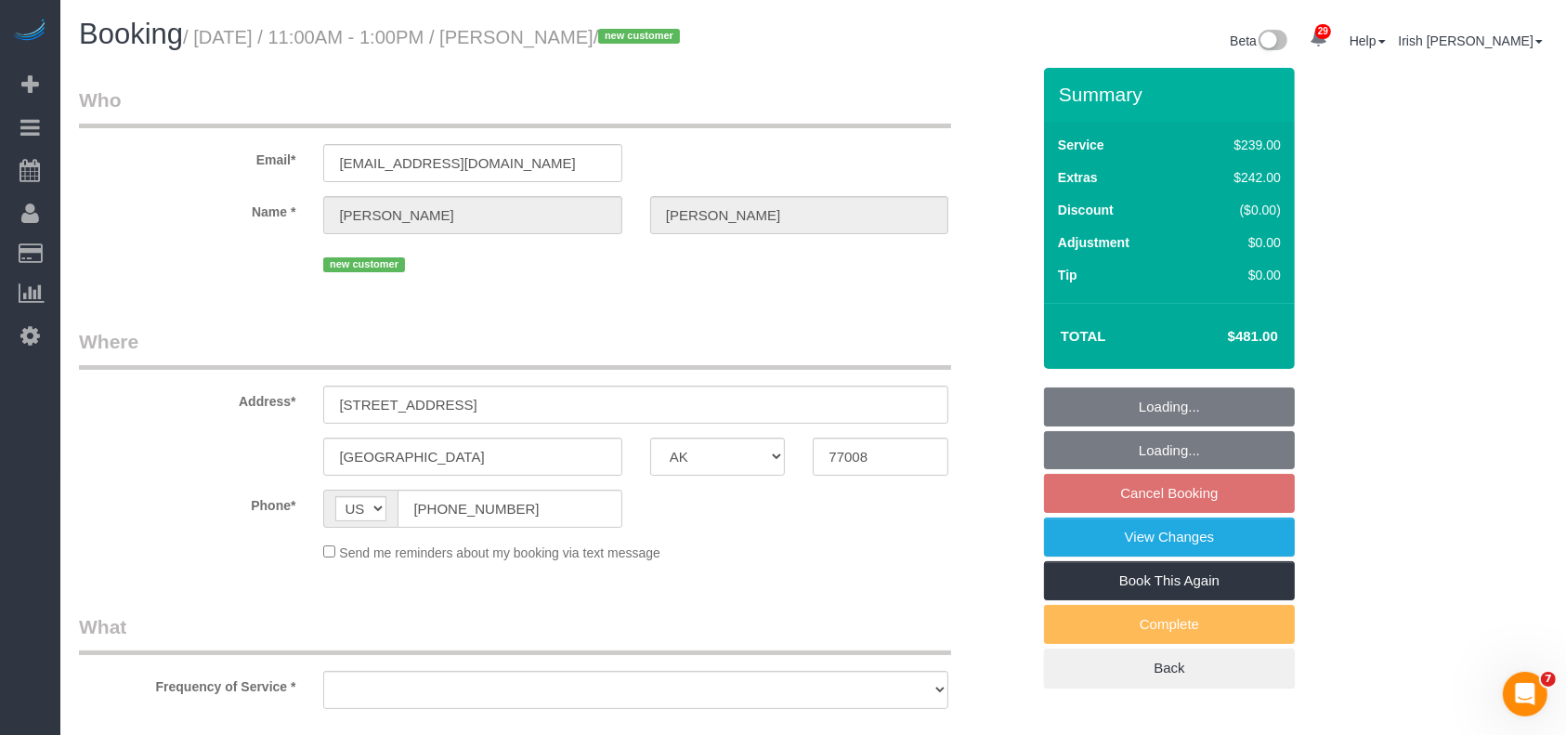
select select "string:fspay-7b152e85-a54b-41a6-b25f-94f210529512"
select select "3"
select select "object:11527"
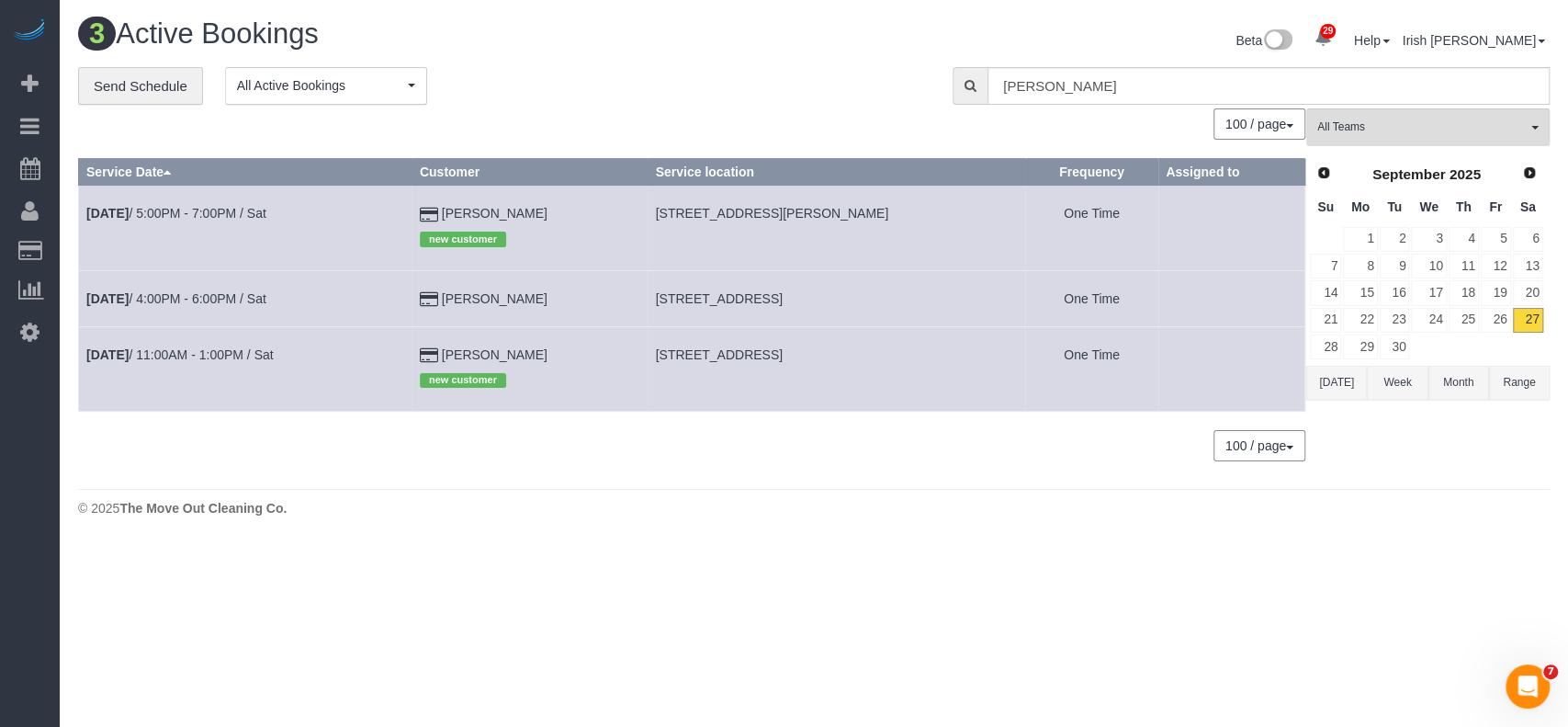
click at [1337, 384] on button "[DATE]" at bounding box center [1336, 383] width 60 height 34
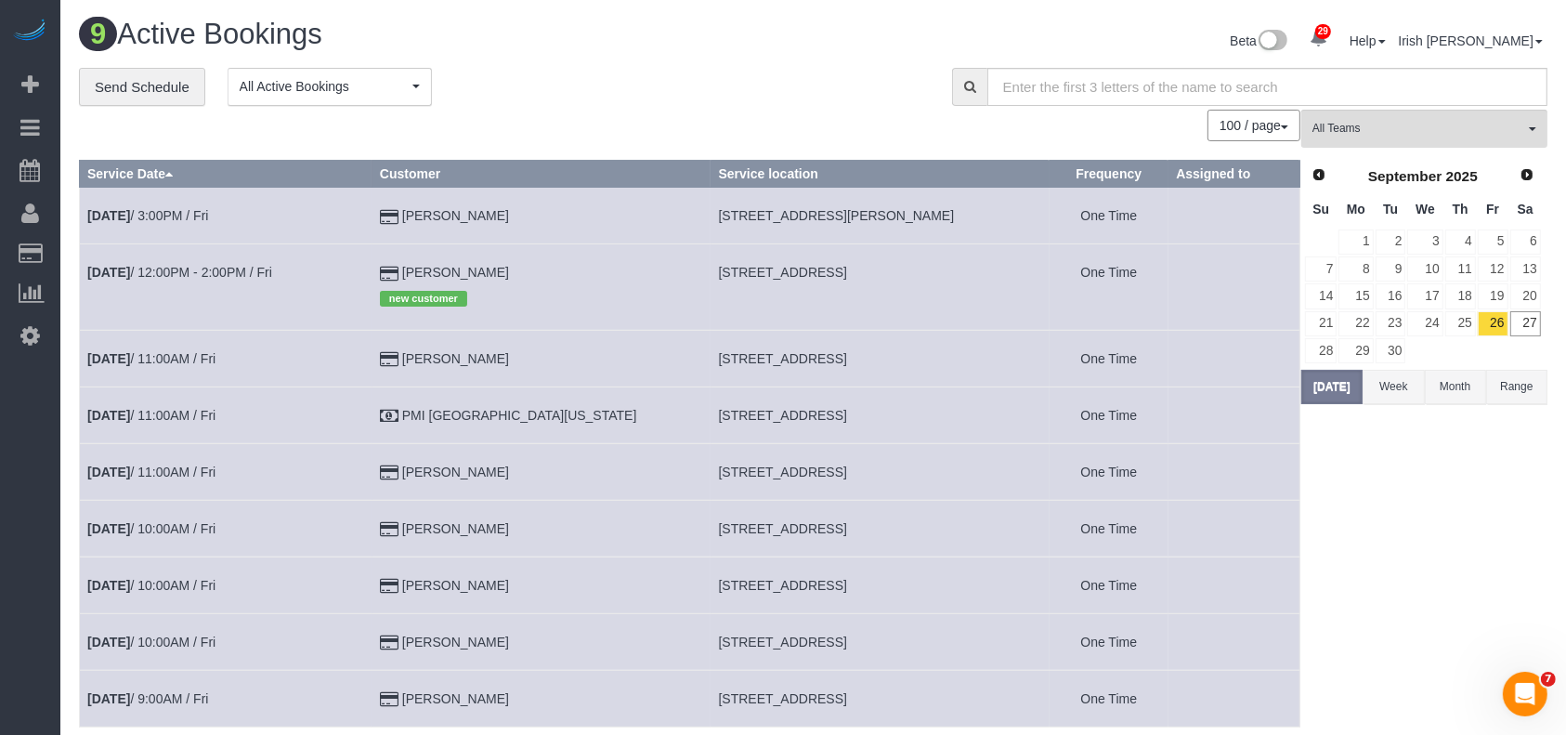
drag, startPoint x: 552, startPoint y: 207, endPoint x: 439, endPoint y: 207, distance: 112.4
click at [439, 207] on td "[PERSON_NAME]" at bounding box center [541, 216] width 339 height 57
copy td "[PERSON_NAME]"
